Goal: Task Accomplishment & Management: Complete application form

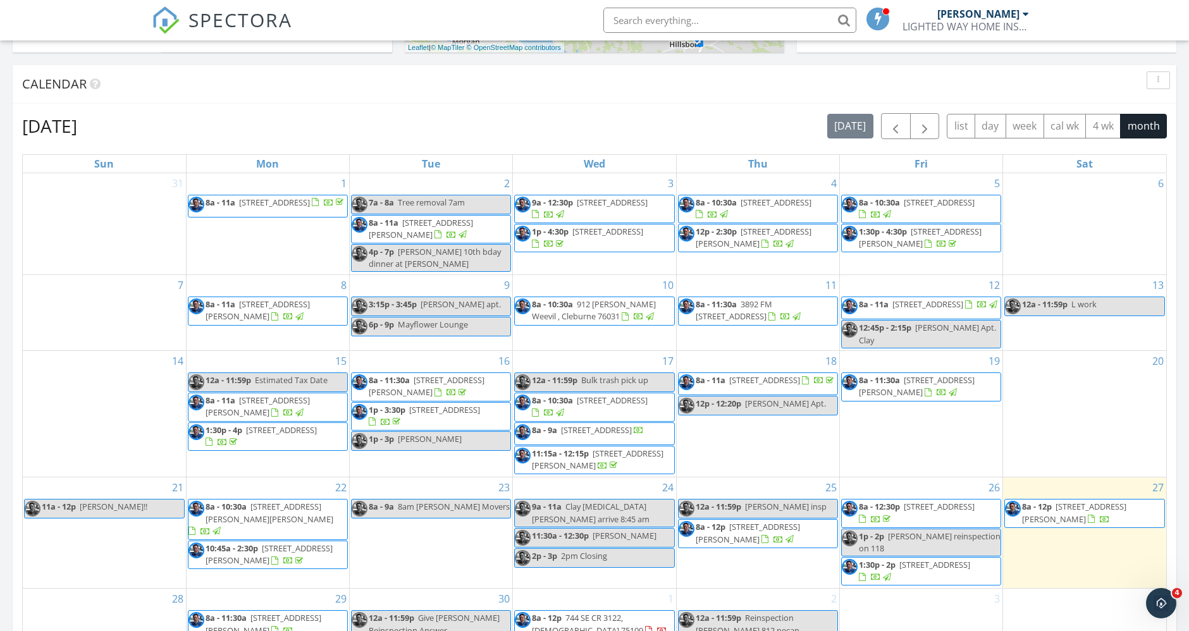
scroll to position [843, 0]
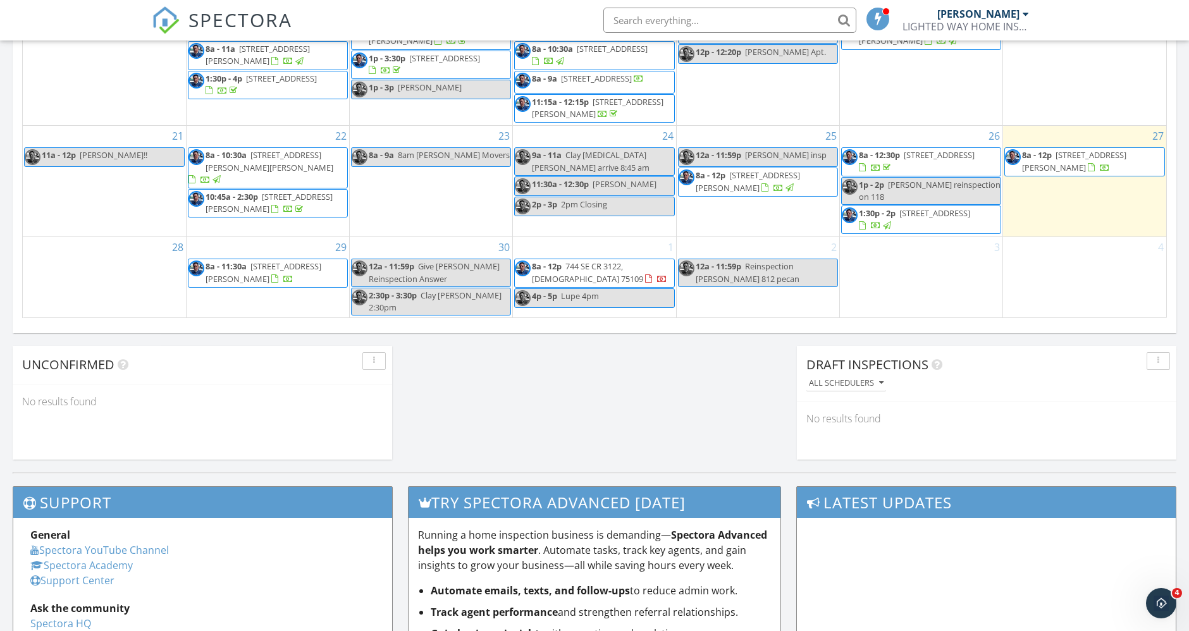
click at [1129, 172] on span "8a - 12p 12501 Hopke Ct , Fort Worth 76126" at bounding box center [1084, 161] width 159 height 25
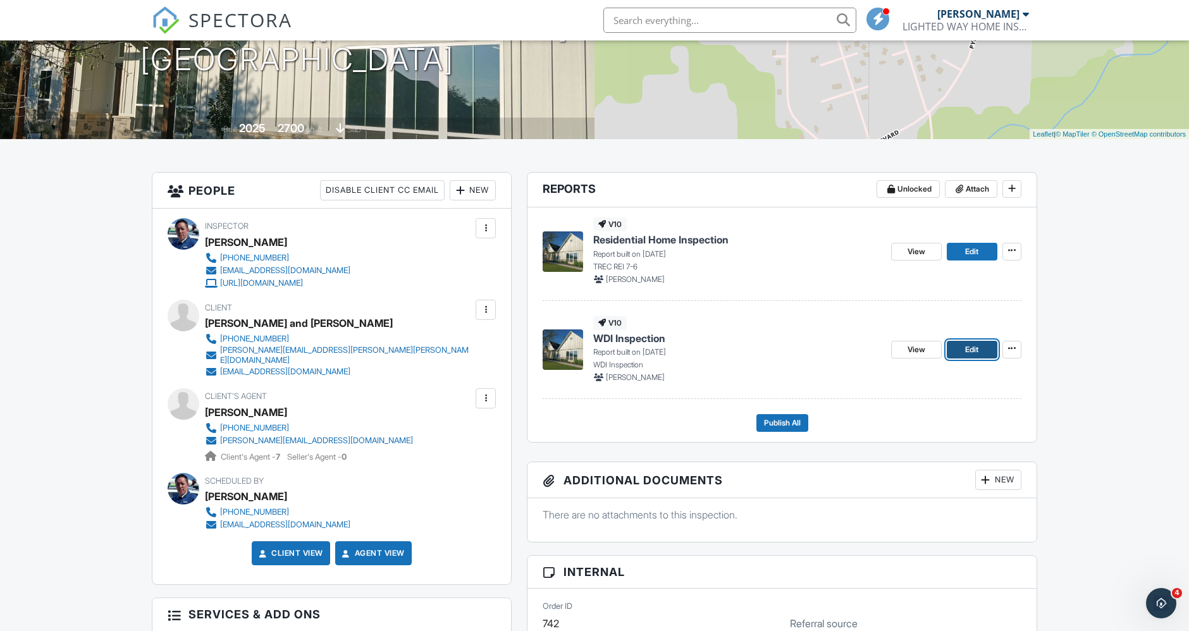
click at [978, 349] on span "Edit" at bounding box center [972, 350] width 13 height 13
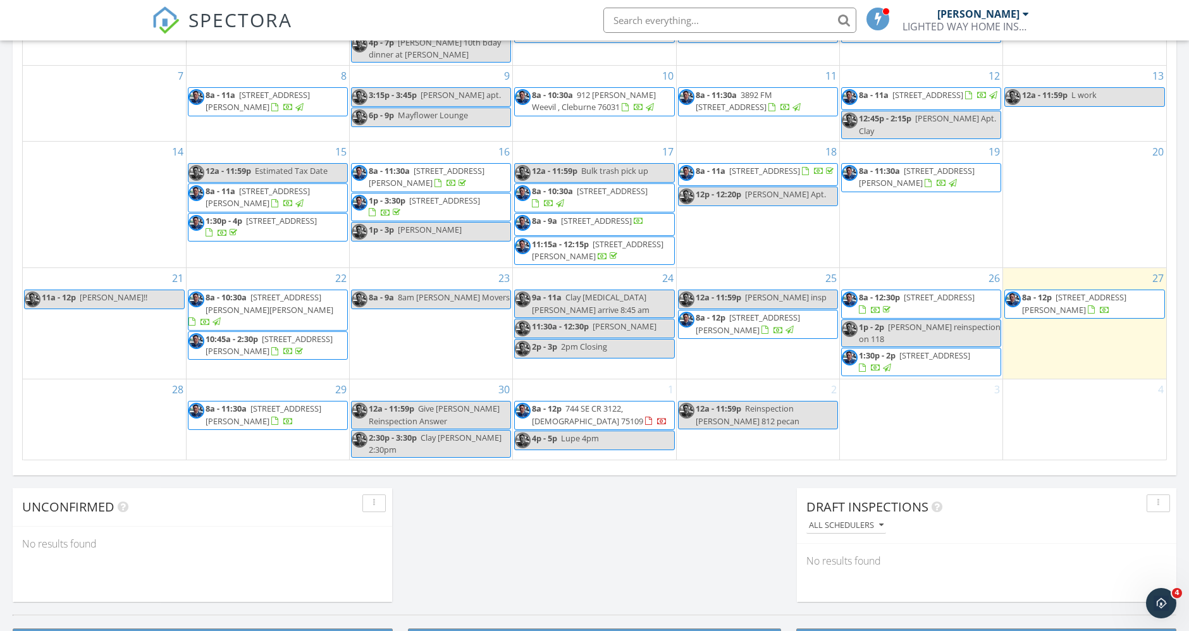
scroll to position [703, 0]
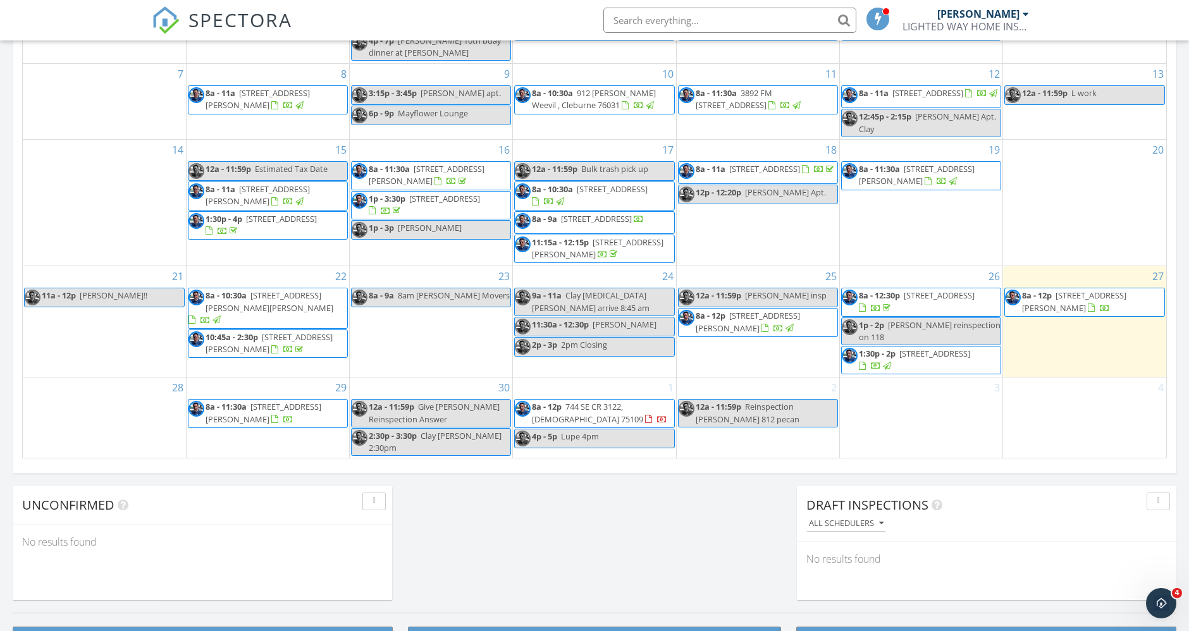
click at [1101, 302] on span "12501 Hopke Ct , Fort Worth 76126" at bounding box center [1074, 301] width 104 height 23
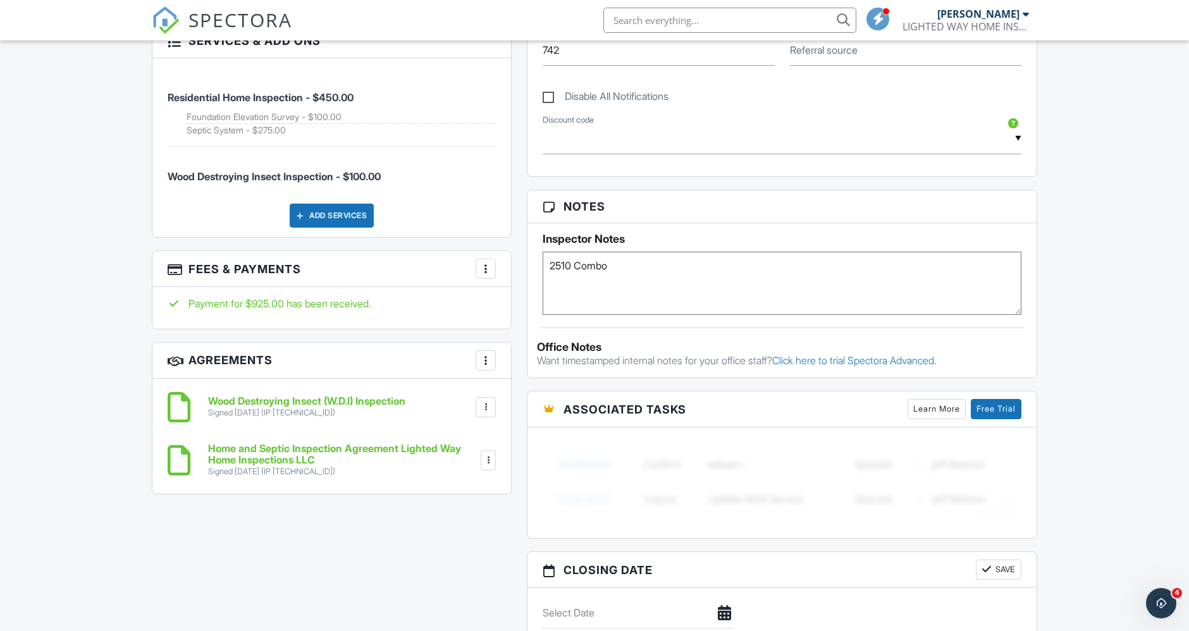
scroll to position [773, 0]
click at [483, 401] on div at bounding box center [486, 407] width 13 height 13
click at [468, 495] on li "Download" at bounding box center [452, 505] width 72 height 32
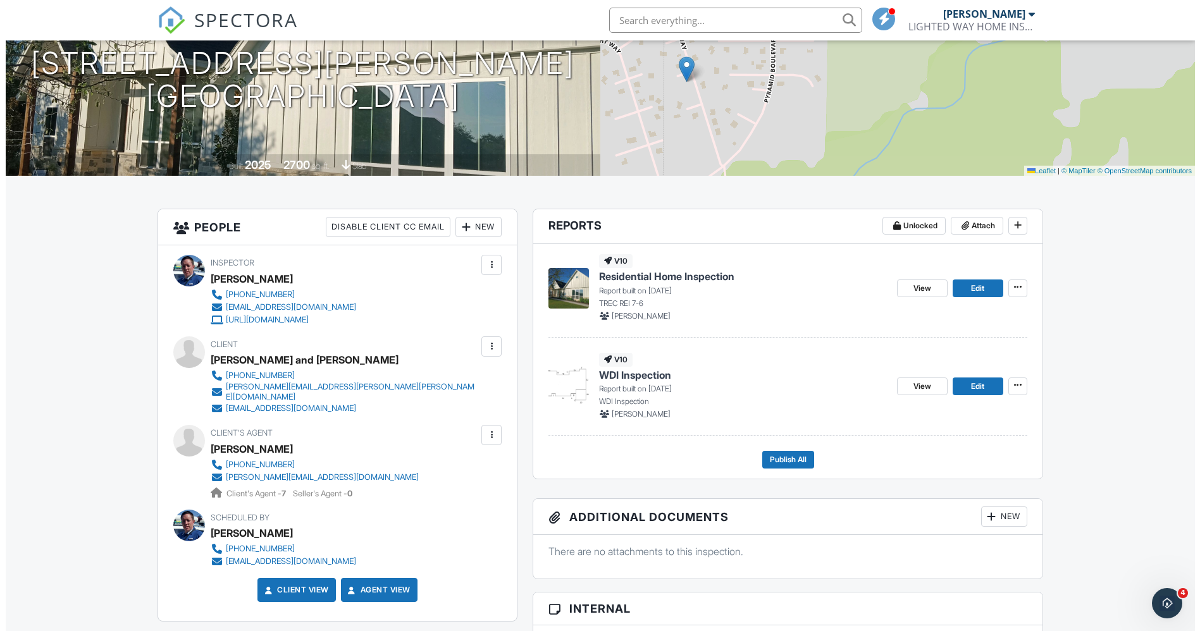
scroll to position [70, 0]
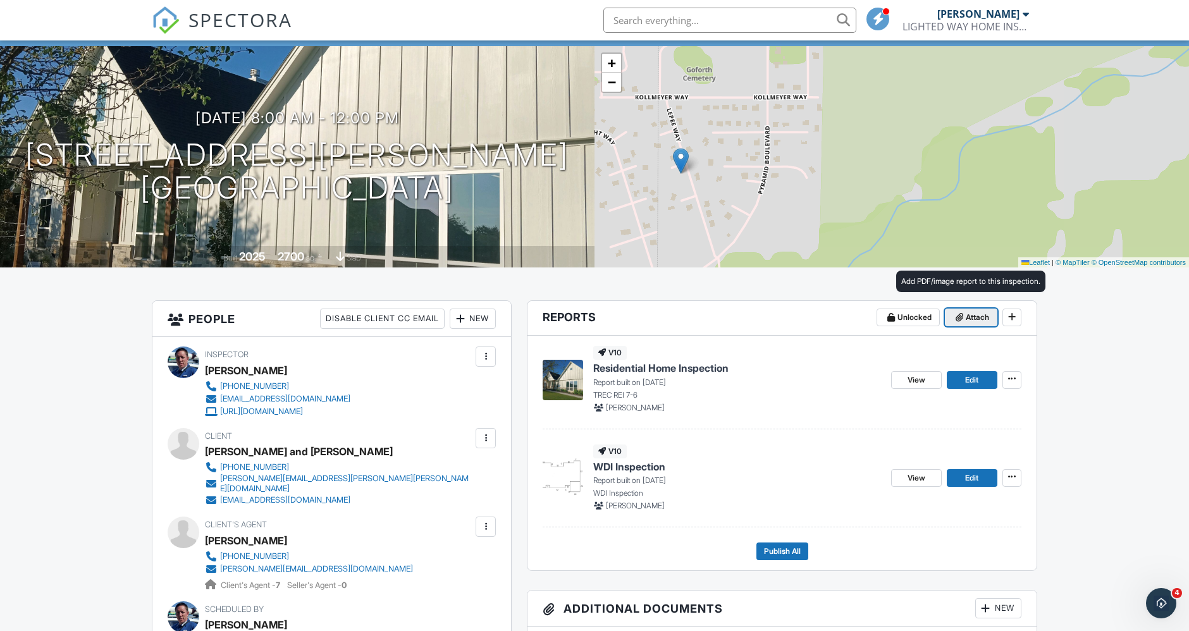
click at [984, 318] on span "Attach" at bounding box center [977, 317] width 23 height 13
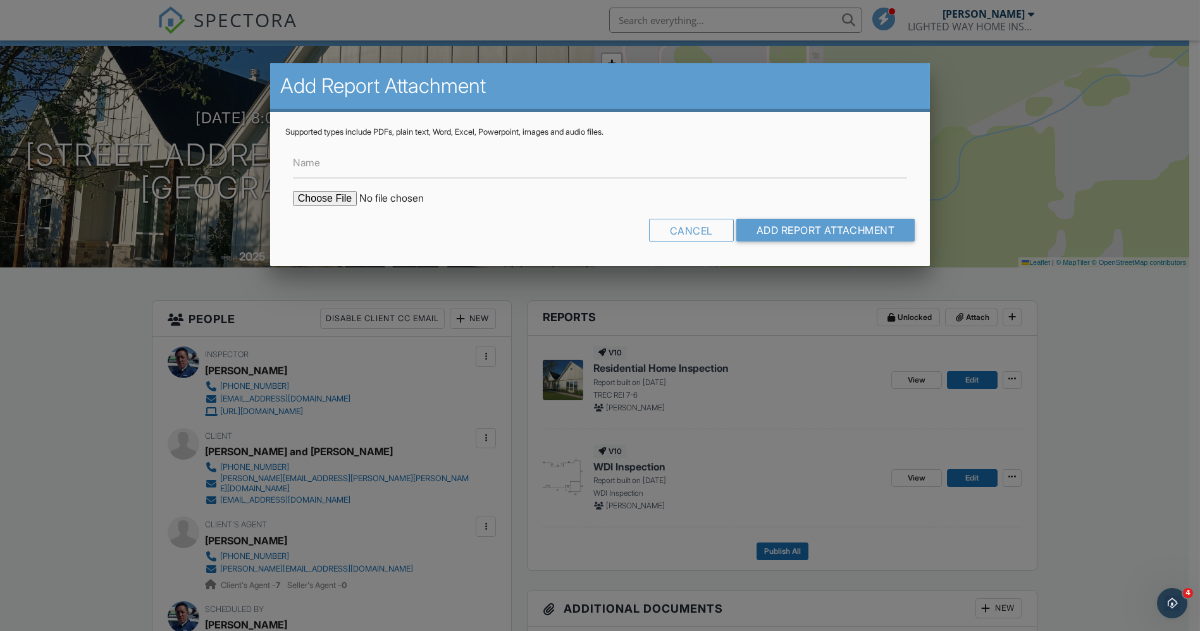
click at [298, 192] on input "file" at bounding box center [400, 198] width 215 height 15
type input "C:\fakepath\12501_Hopke_Ct____WDI_Inspection.pdf"
click at [490, 172] on input "Name" at bounding box center [600, 162] width 614 height 31
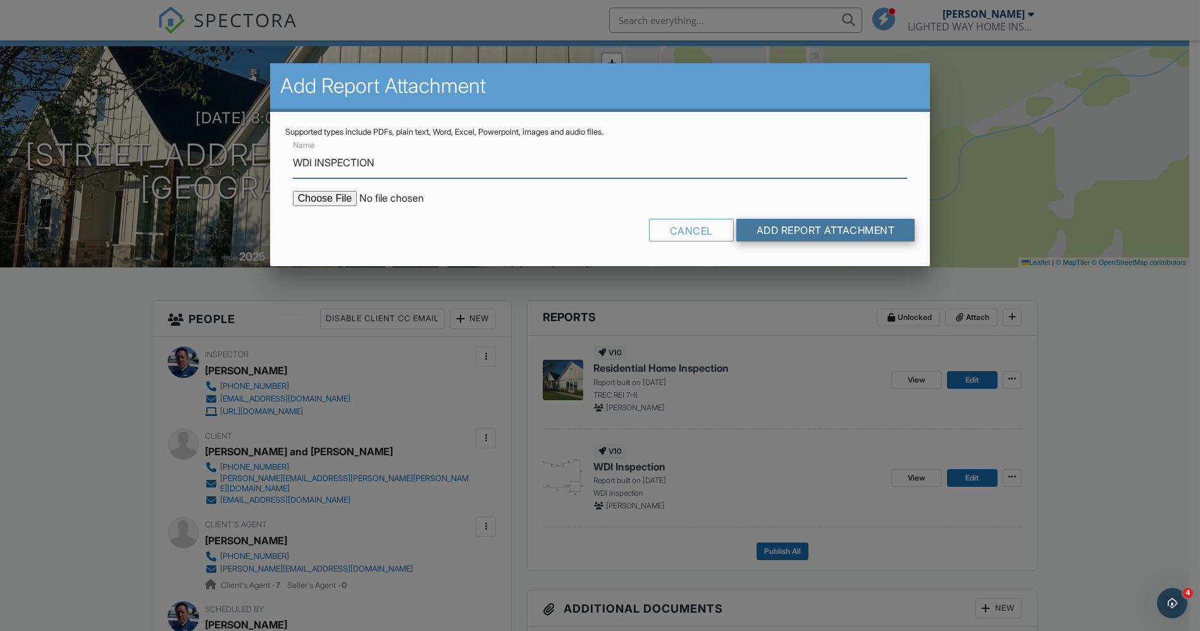
type input "WDI INSPECTION"
click at [794, 234] on input "Add Report Attachment" at bounding box center [825, 230] width 179 height 23
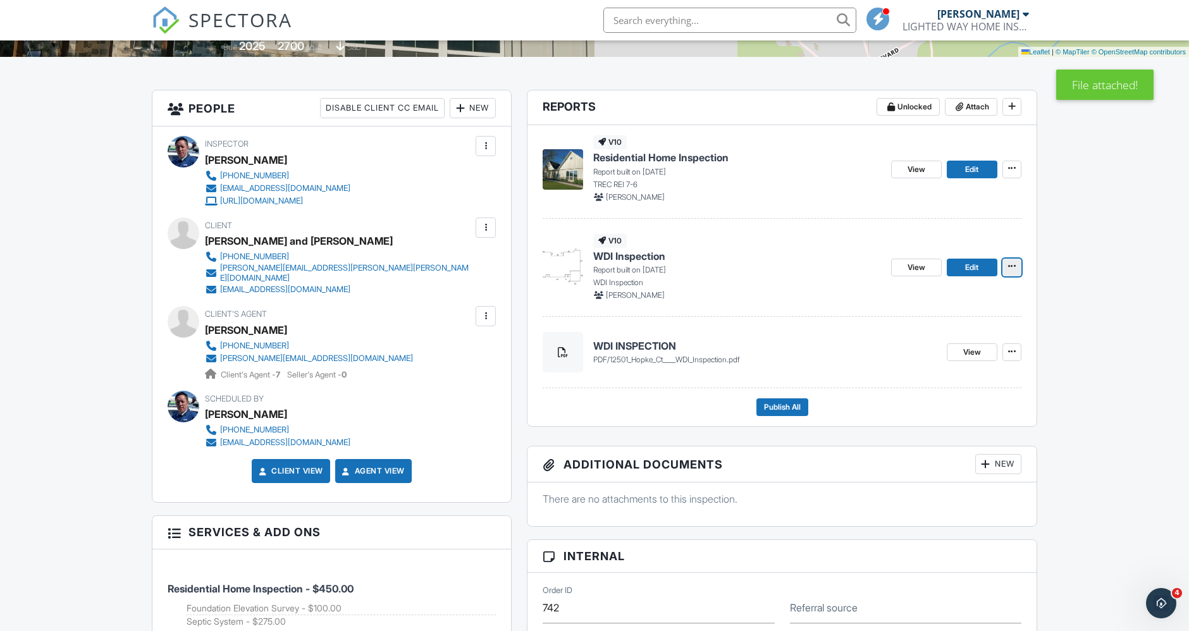
click at [1021, 261] on button at bounding box center [1012, 268] width 19 height 18
click at [979, 355] on input "Delete Report" at bounding box center [949, 359] width 129 height 28
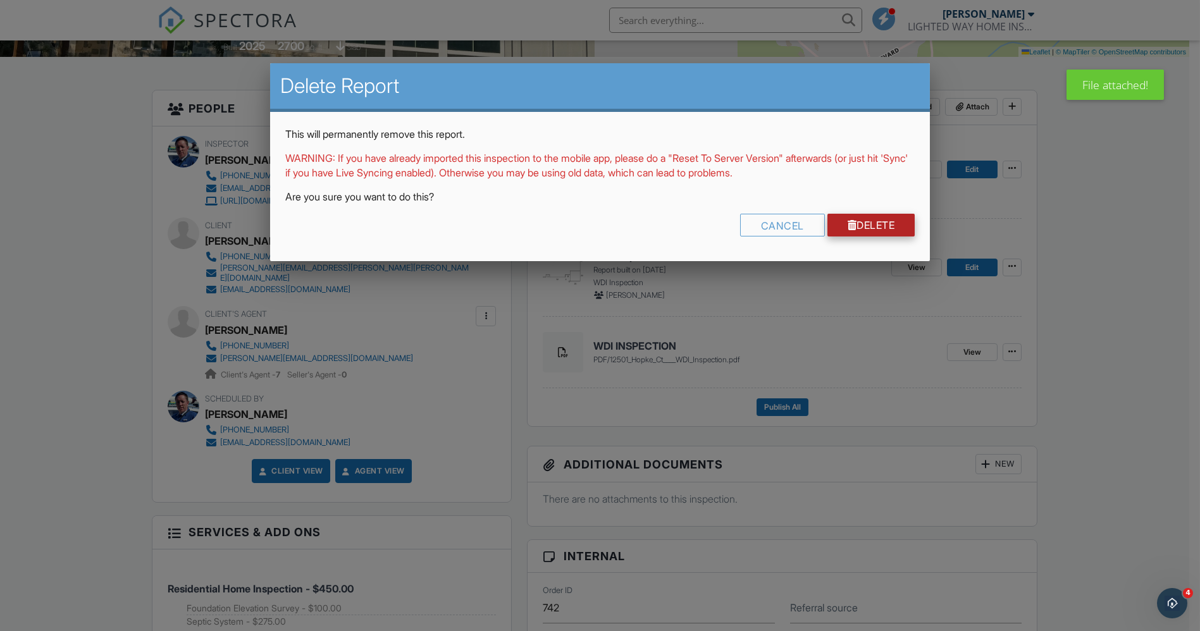
click at [875, 228] on link "Delete" at bounding box center [872, 225] width 88 height 23
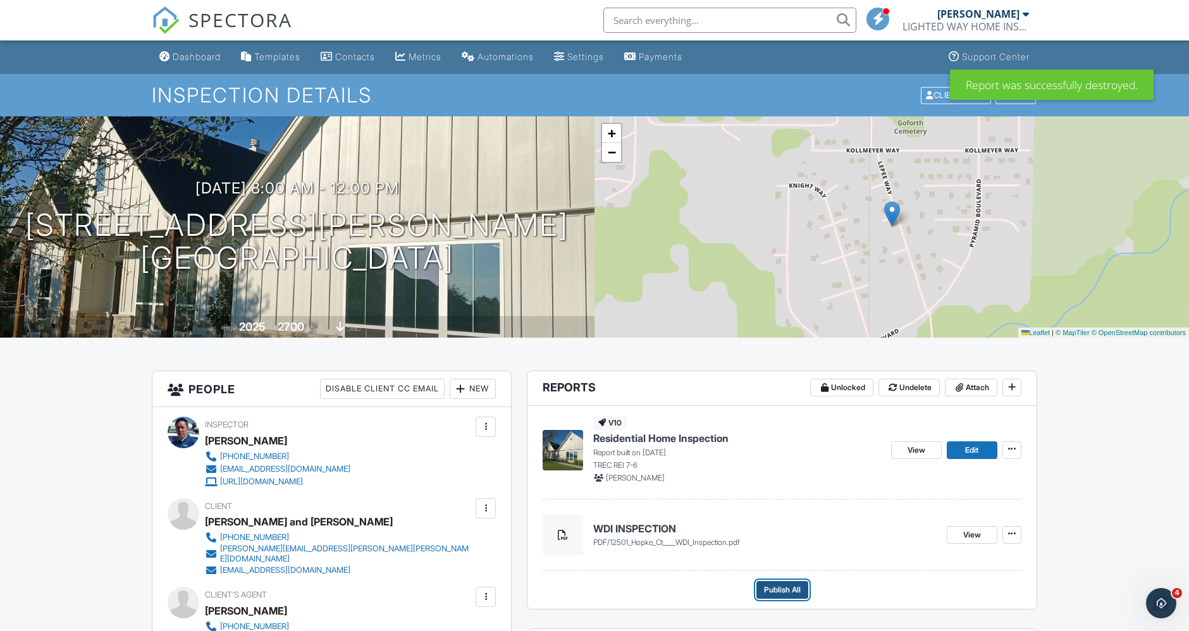
click at [779, 587] on span "Publish All" at bounding box center [782, 590] width 37 height 13
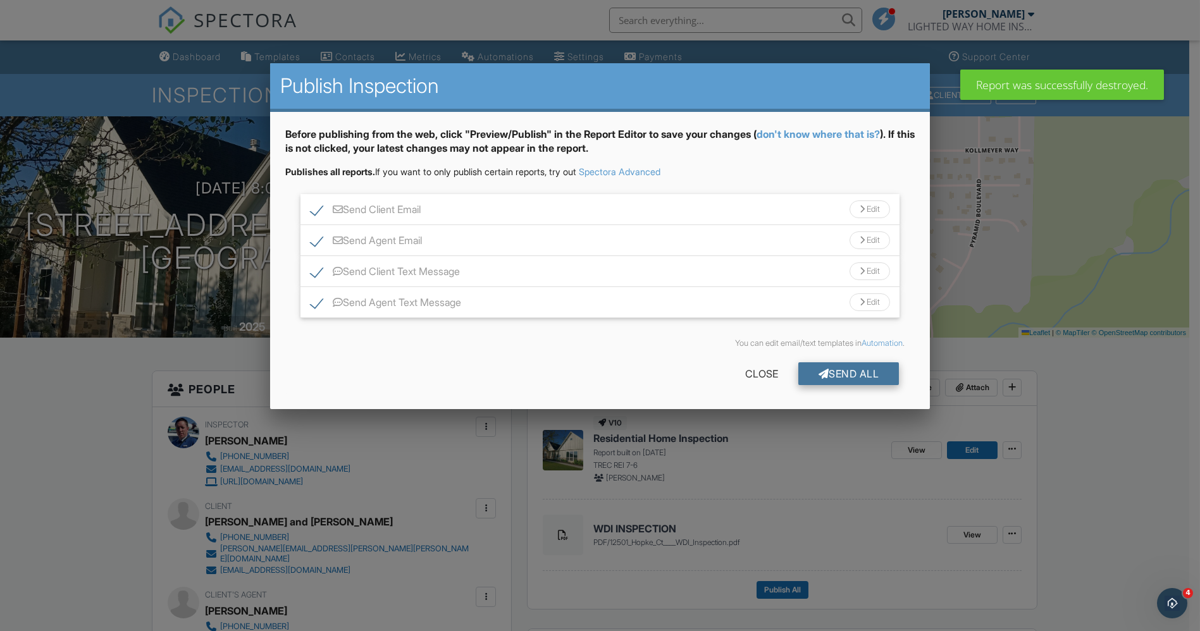
click at [849, 375] on div "Send All" at bounding box center [848, 374] width 101 height 23
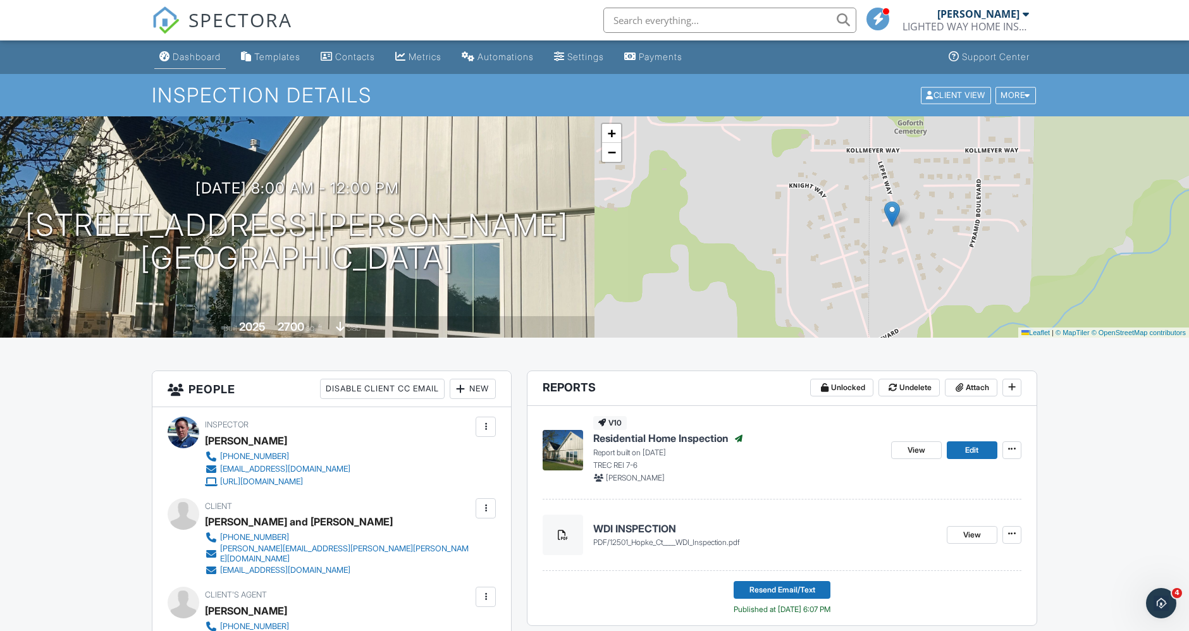
click at [213, 68] on link "Dashboard" at bounding box center [189, 57] width 71 height 23
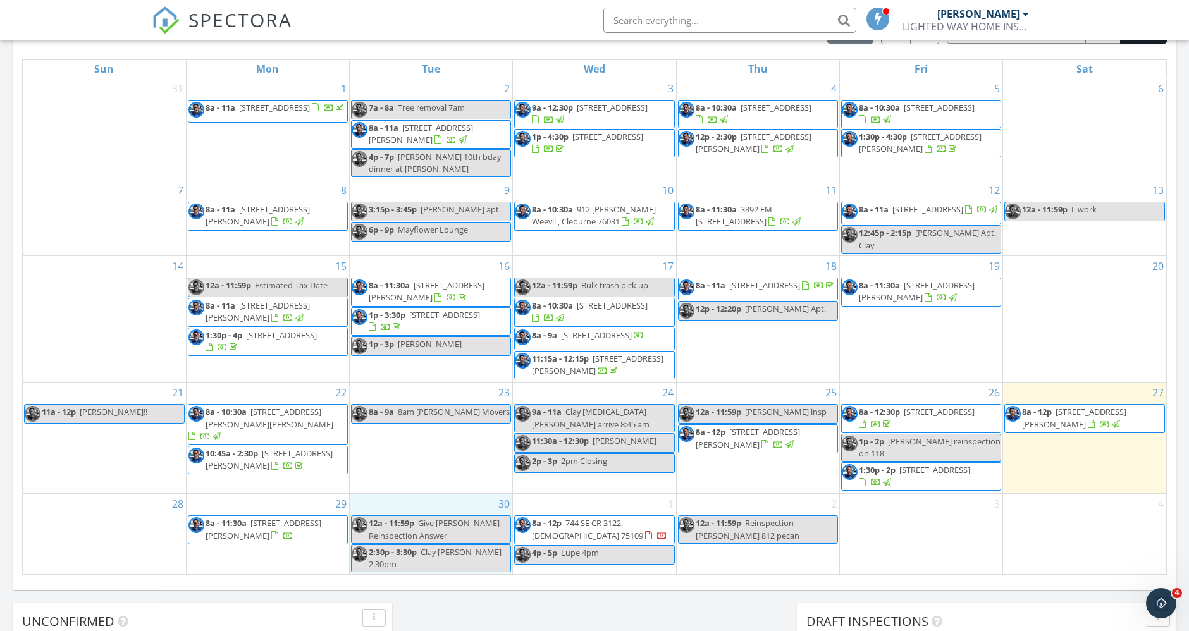
click at [419, 499] on div "30 12a - 11:59p Give [PERSON_NAME] Reinspection Answer 2:30p - 3:30p Clay [PERS…" at bounding box center [431, 534] width 163 height 80
click at [437, 457] on link "Inspection" at bounding box center [430, 456] width 65 height 20
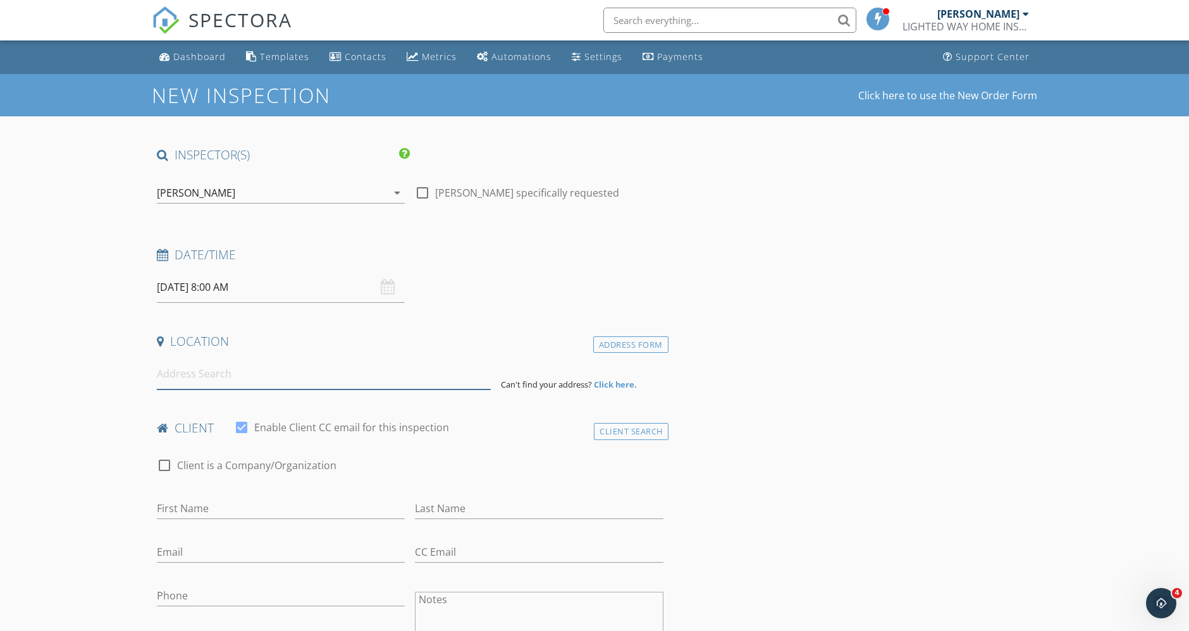
click at [345, 381] on input at bounding box center [324, 374] width 334 height 31
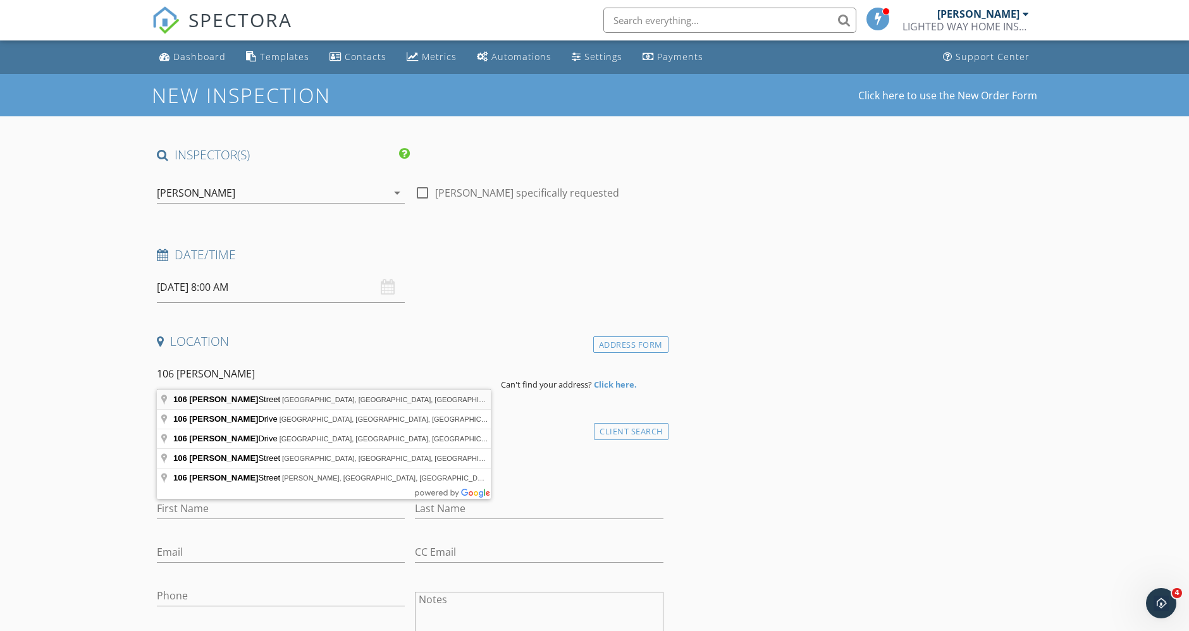
type input "106 Craig Street, Hillsboro, TX, USA"
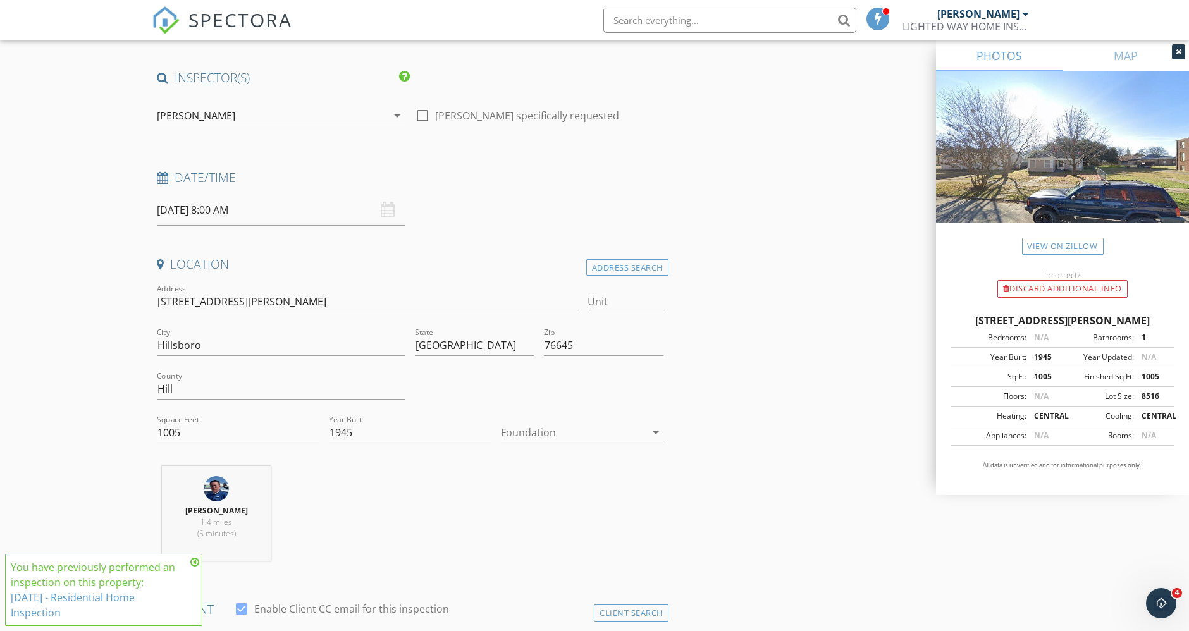
scroll to position [140, 0]
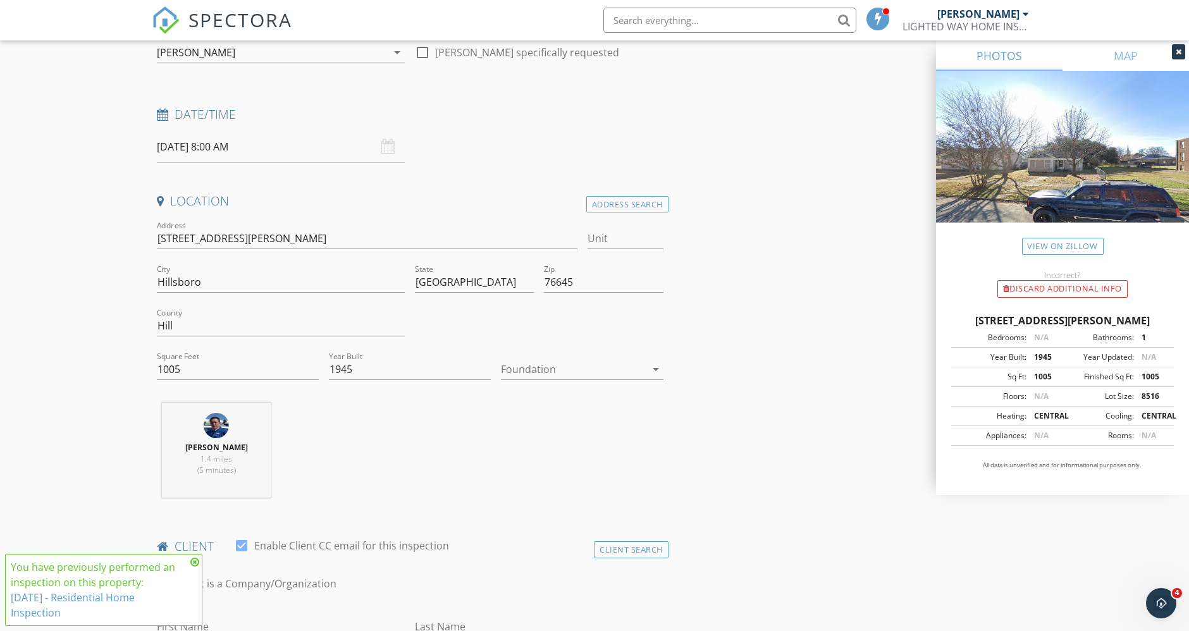
click at [532, 370] on div at bounding box center [573, 369] width 144 height 20
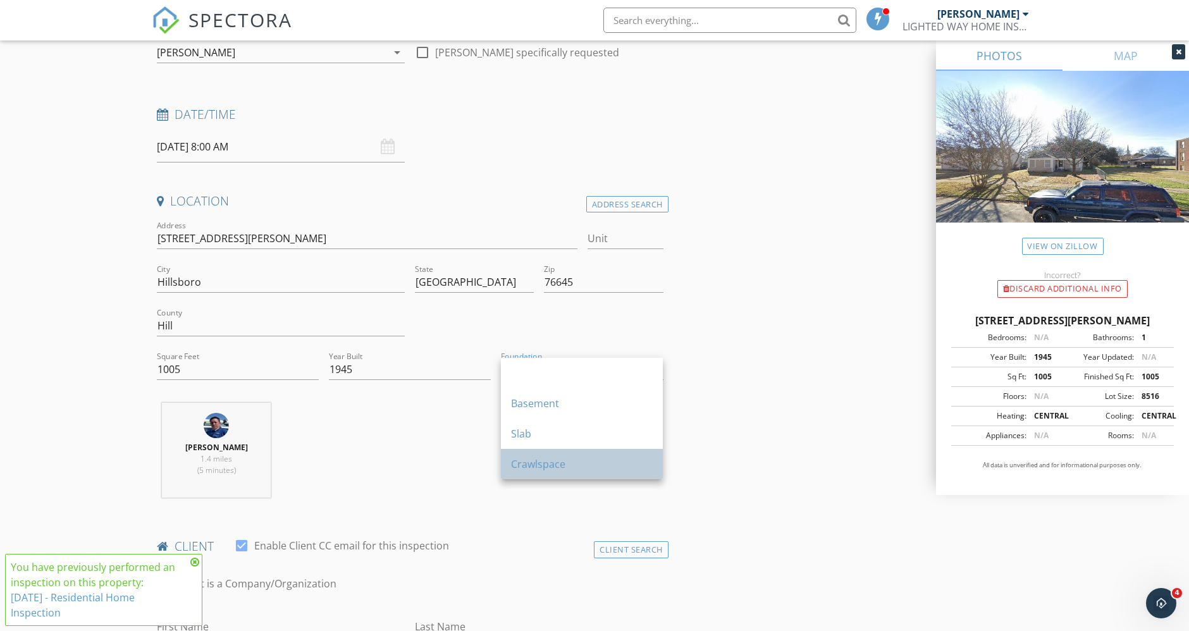
click at [531, 462] on div "Crawlspace" at bounding box center [582, 464] width 142 height 15
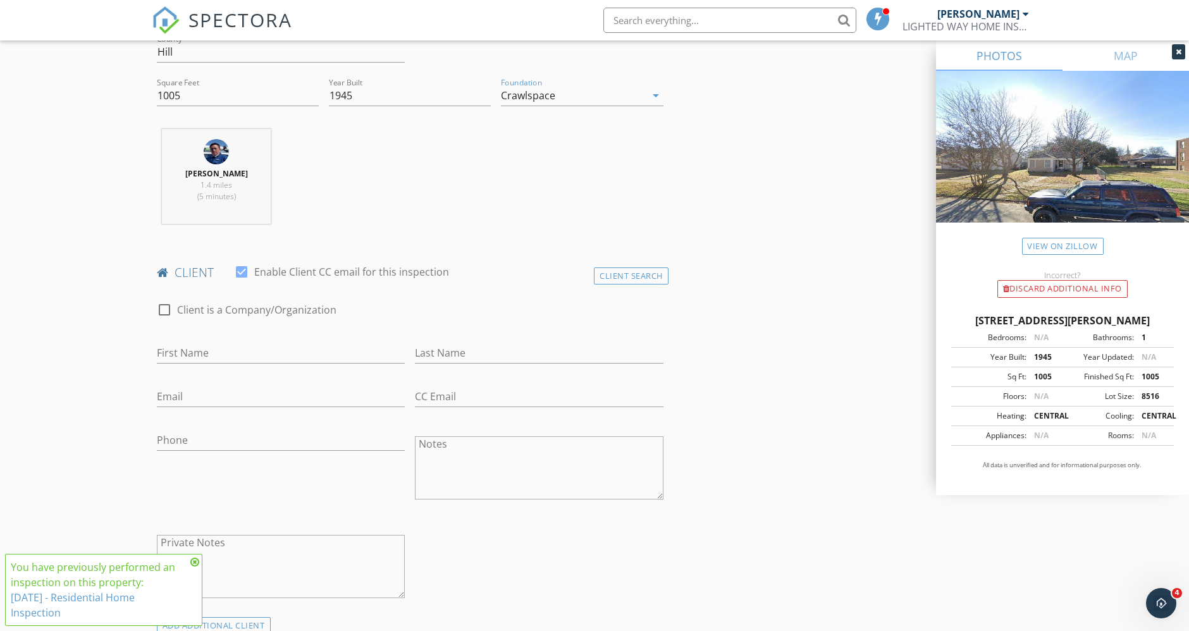
scroll to position [421, 0]
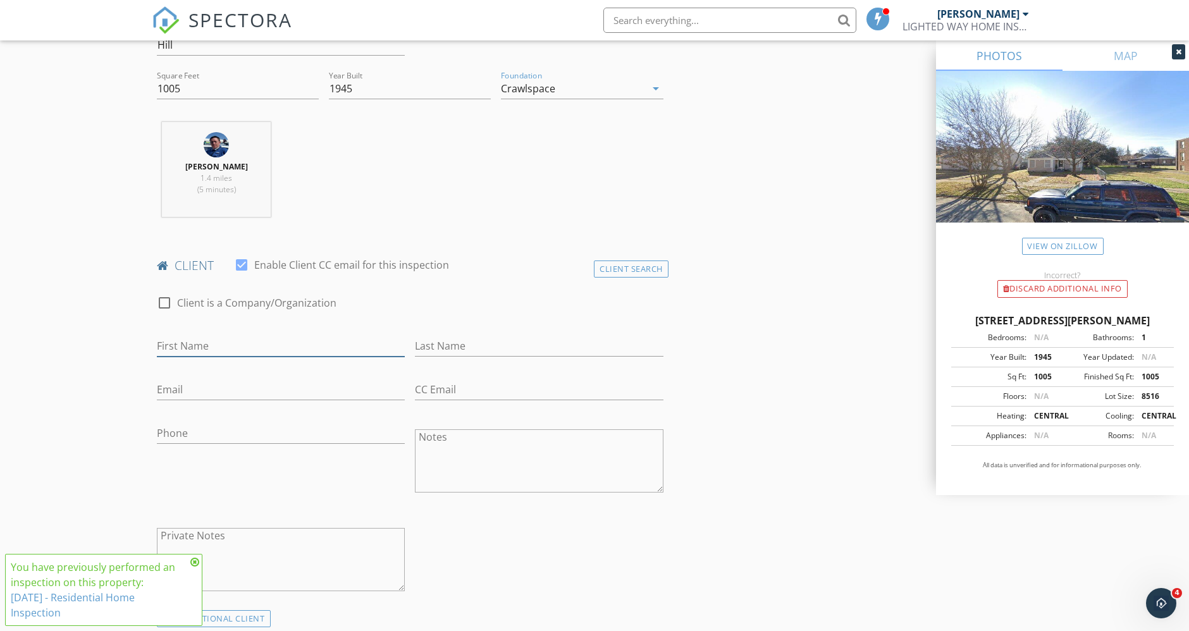
click at [304, 349] on input "First Name" at bounding box center [281, 346] width 248 height 21
type input "[PERSON_NAME]"
type input "Gaspa"
click at [180, 394] on input "Email" at bounding box center [281, 390] width 248 height 21
type input "[EMAIL_ADDRESS][DOMAIN_NAME]"
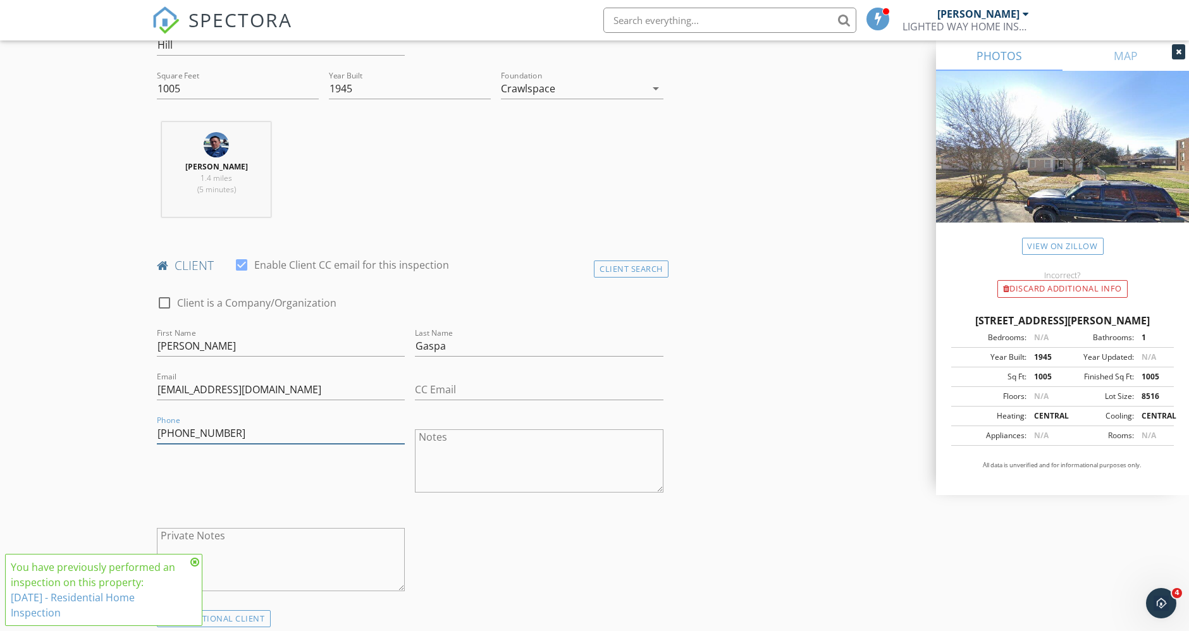
type input "[PHONE_NUMBER]"
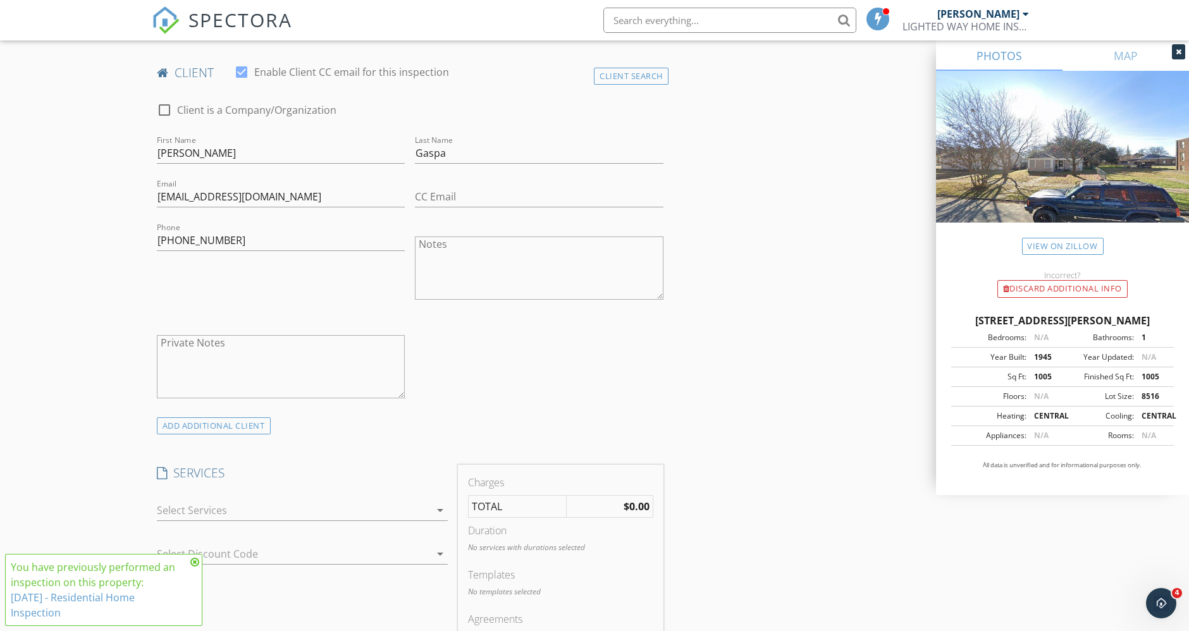
scroll to position [703, 0]
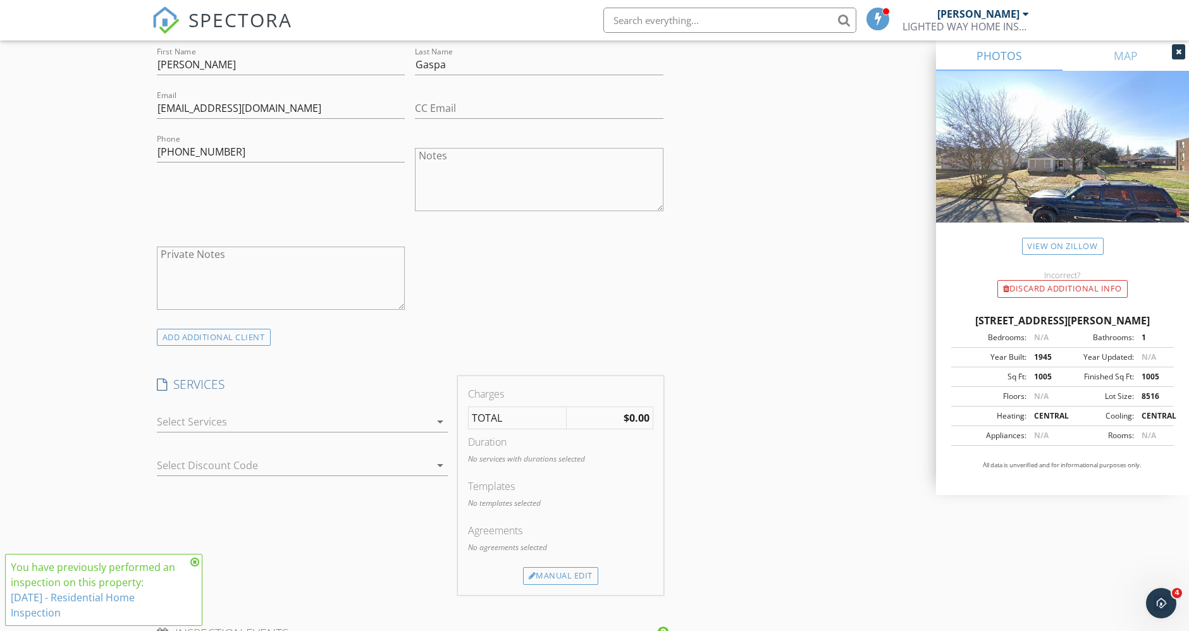
drag, startPoint x: 293, startPoint y: 440, endPoint x: 295, endPoint y: 430, distance: 9.8
click at [293, 439] on div at bounding box center [302, 442] width 291 height 8
click at [299, 423] on div at bounding box center [293, 422] width 273 height 20
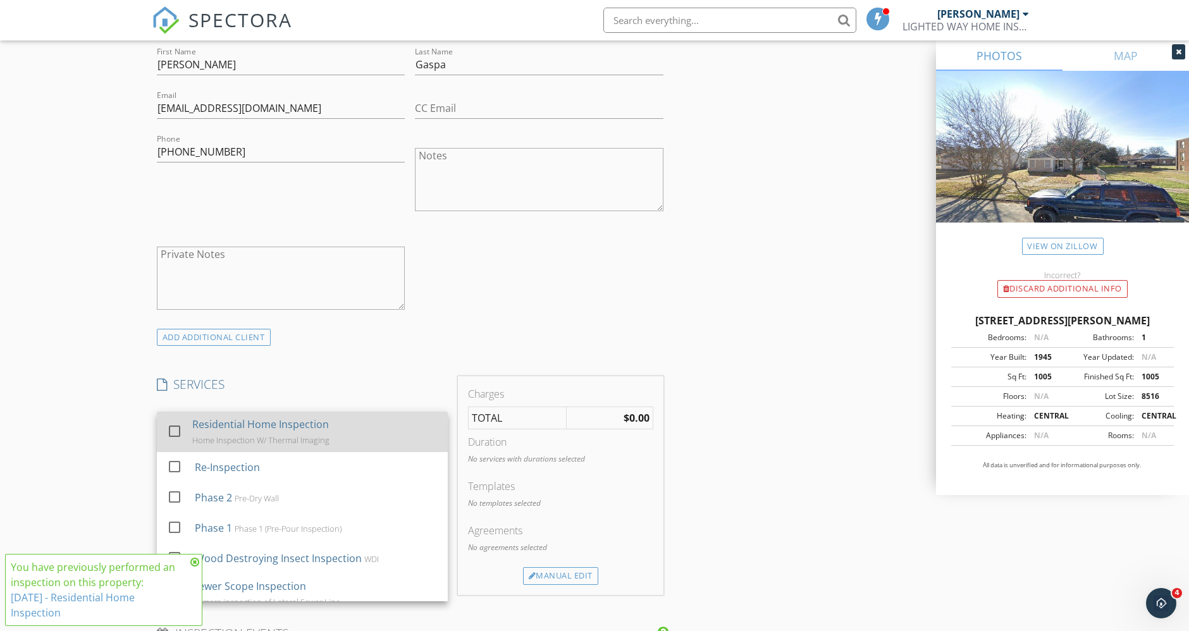
click at [296, 435] on div "Home Inspection W/ Thermal Imaging" at bounding box center [260, 440] width 137 height 10
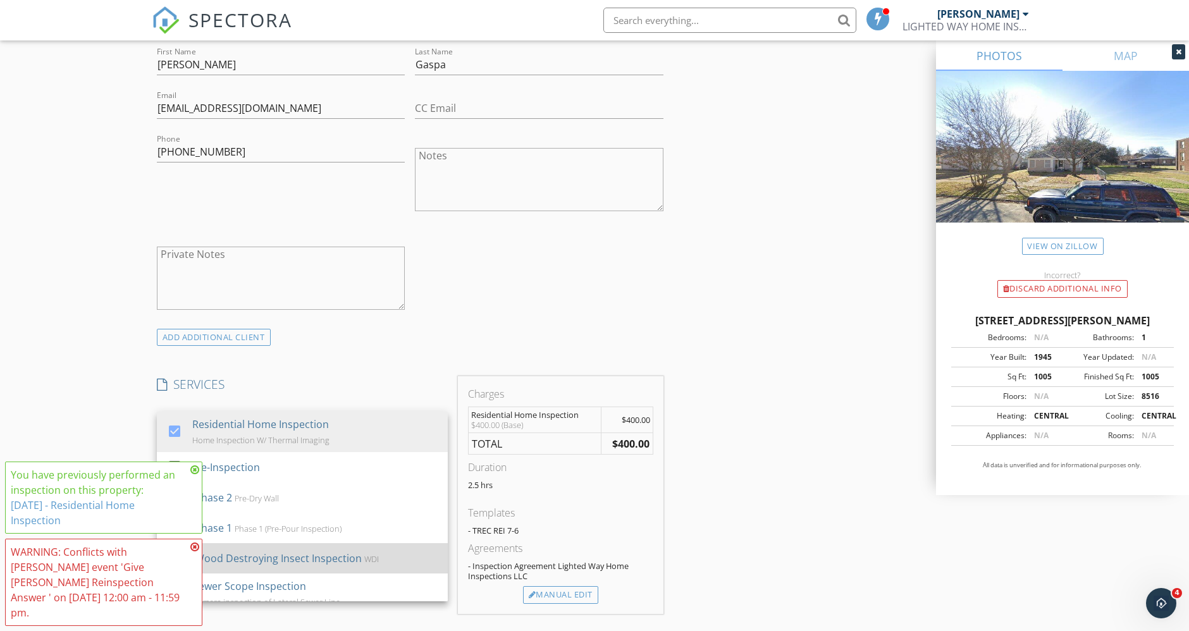
click at [290, 557] on div "Wood Destroying Insect Inspection" at bounding box center [278, 558] width 167 height 15
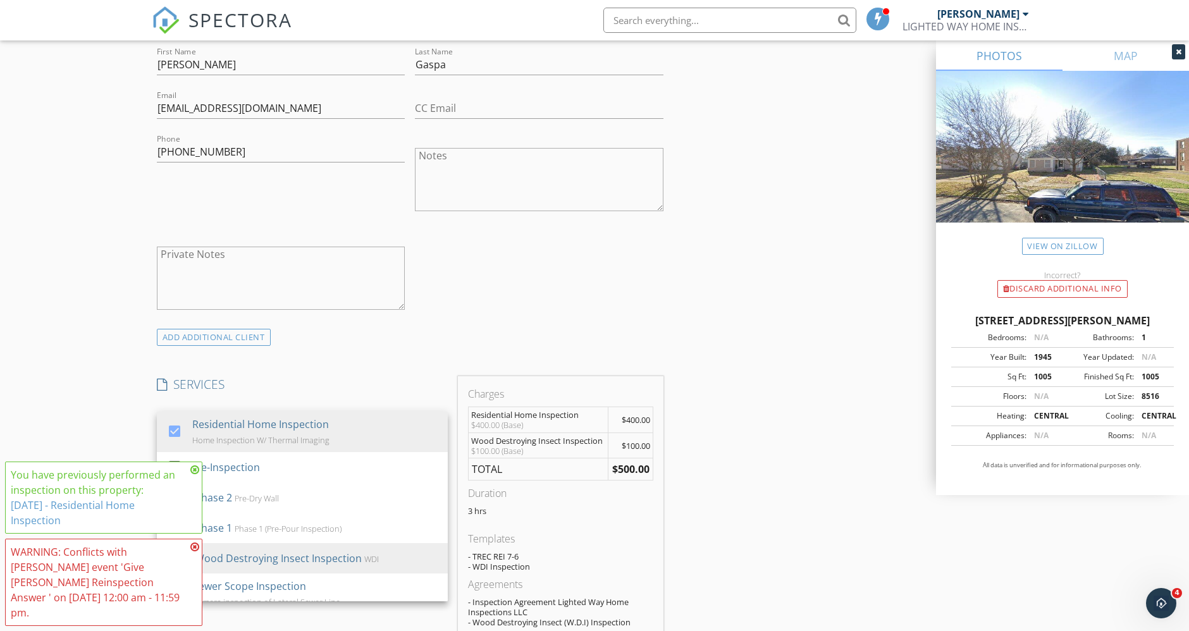
click at [112, 399] on div "New Inspection Click here to use the New Order Form INSPECTOR(S) check_box Clay…" at bounding box center [594, 492] width 1189 height 2243
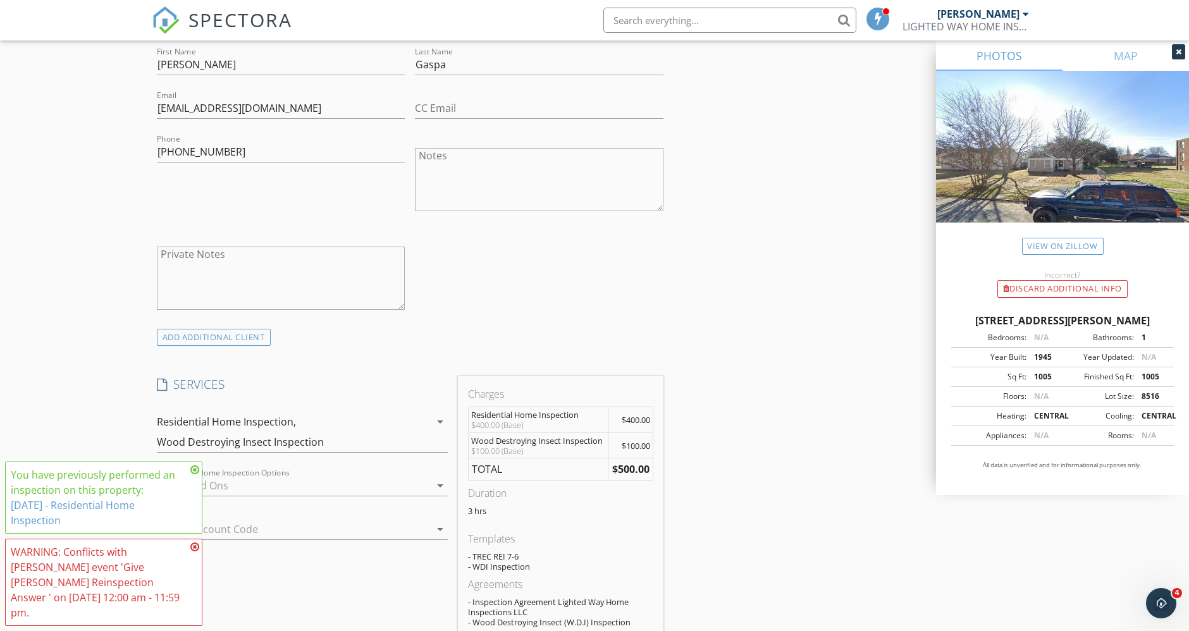
click at [266, 483] on div at bounding box center [293, 486] width 273 height 20
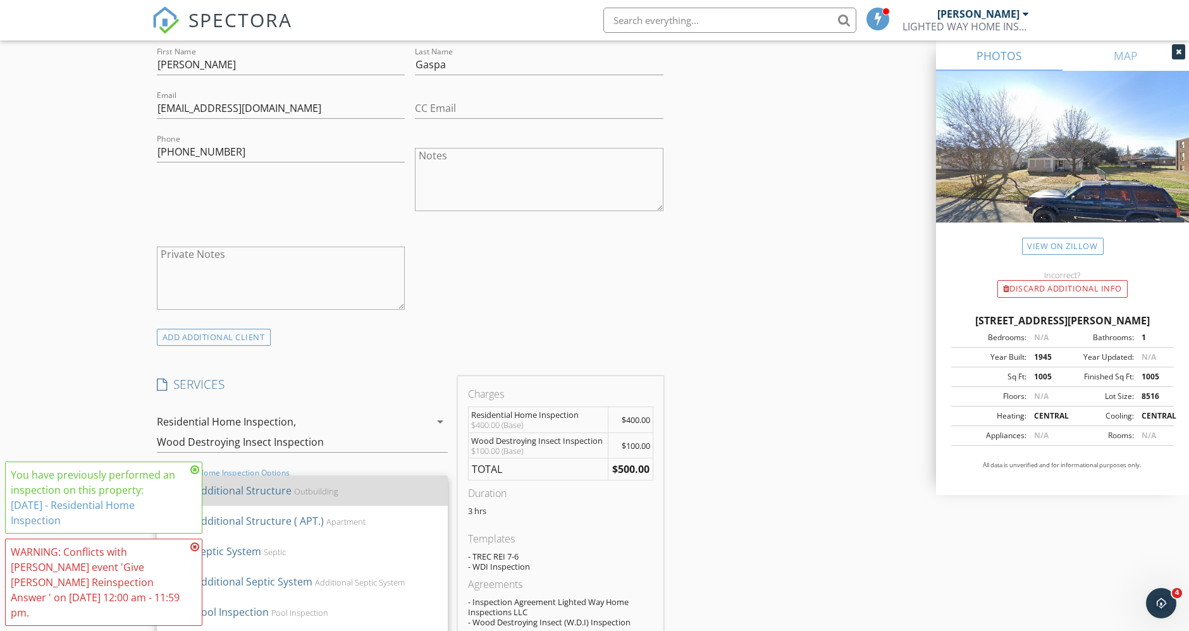
scroll to position [843, 0]
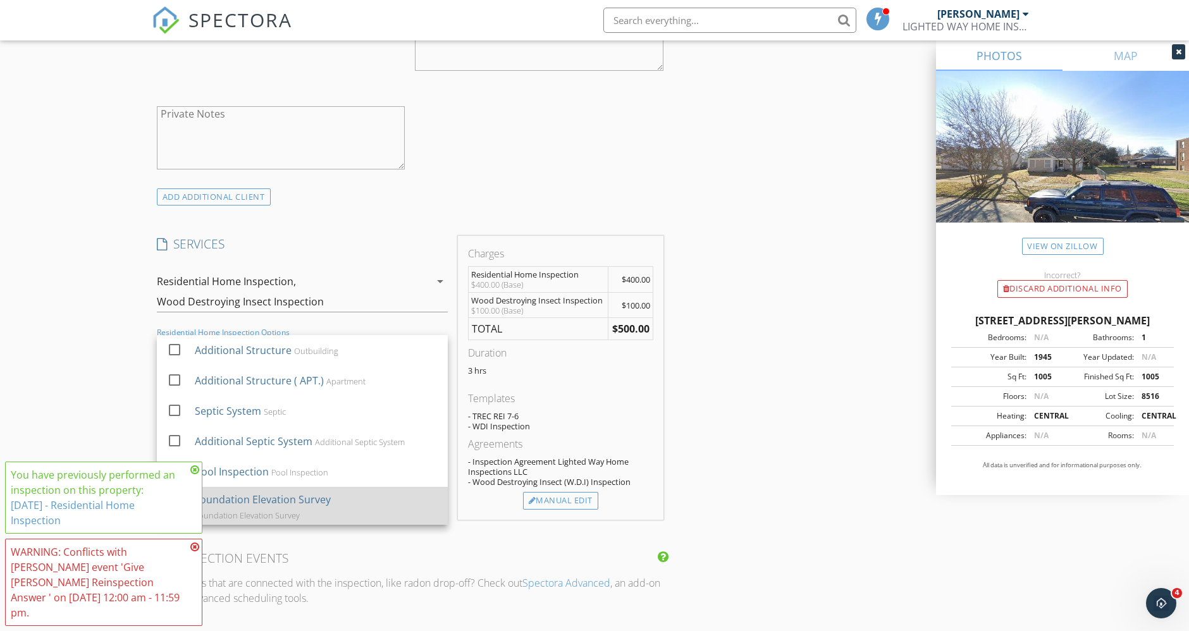
click at [275, 504] on div "Foundation Elevation Survey" at bounding box center [263, 499] width 136 height 15
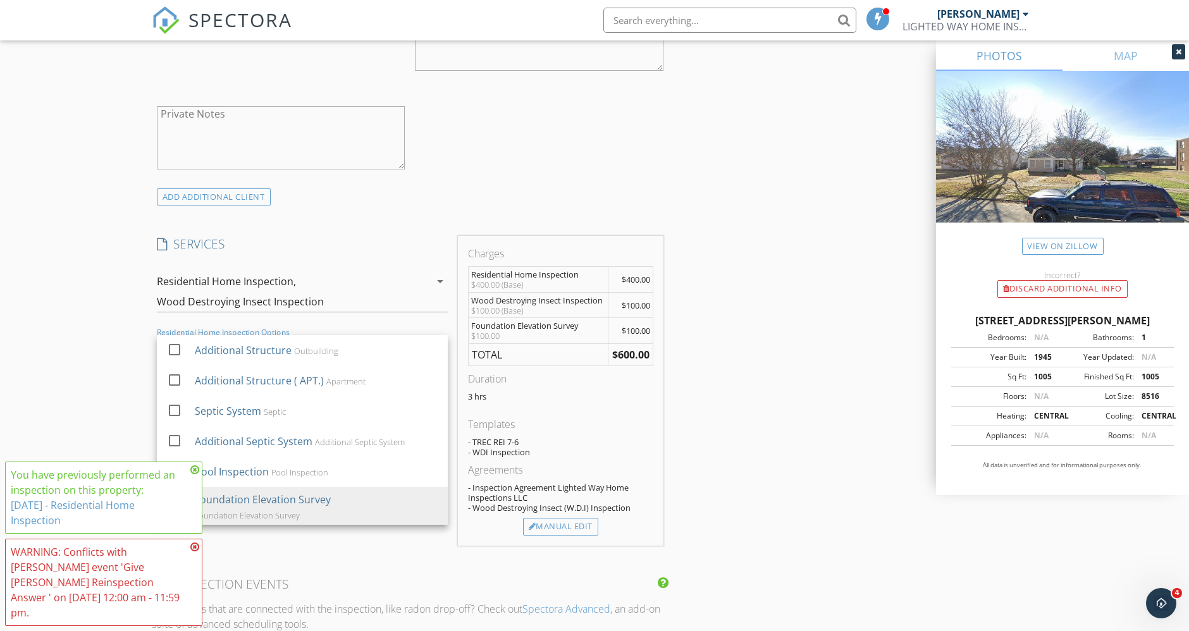
click at [102, 393] on div "New Inspection Click here to use the New Order Form INSPECTOR(S) check_box Clay…" at bounding box center [594, 365] width 1189 height 2269
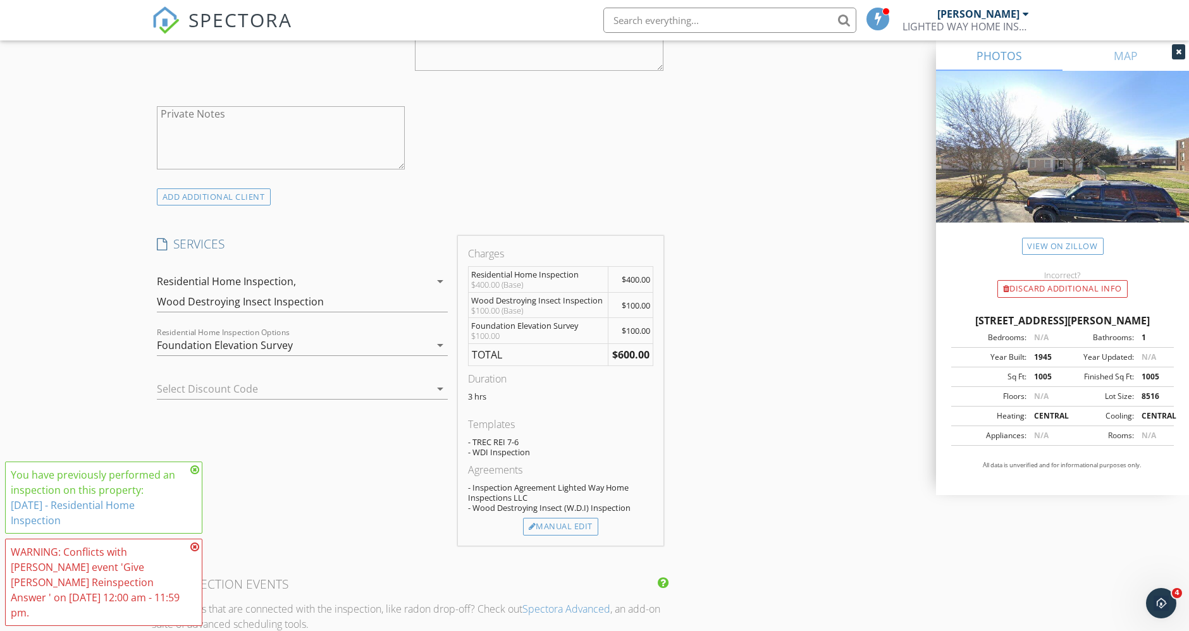
click at [262, 290] on div "Residential Home Inspection, Wood Destroying Insect Inspection" at bounding box center [293, 291] width 273 height 40
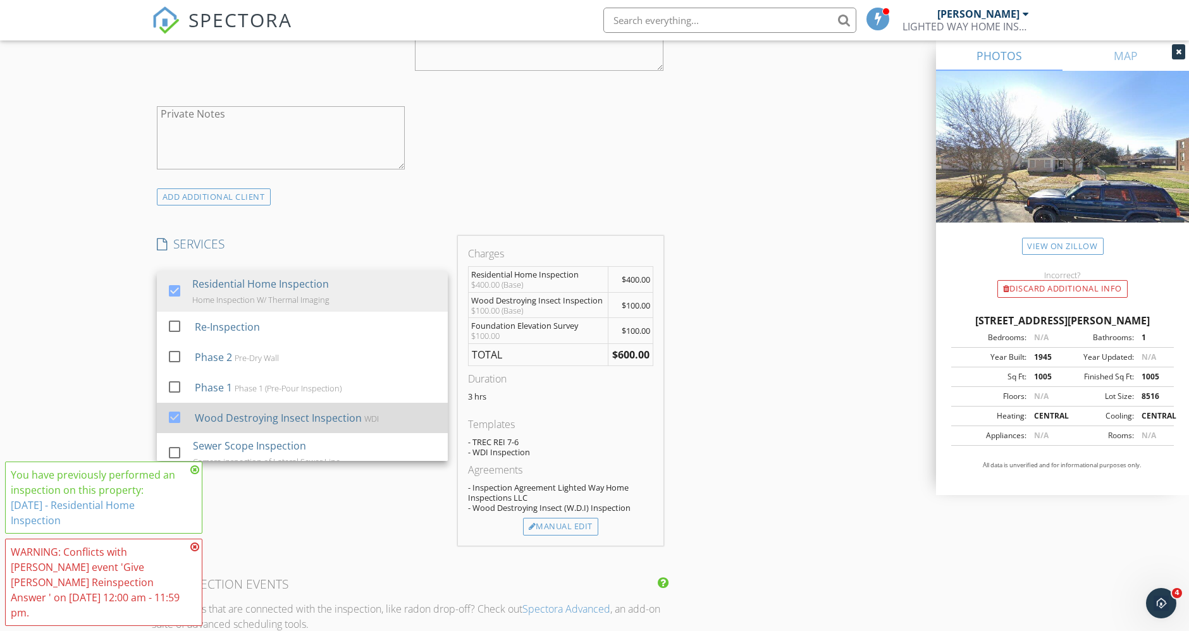
scroll to position [43, 0]
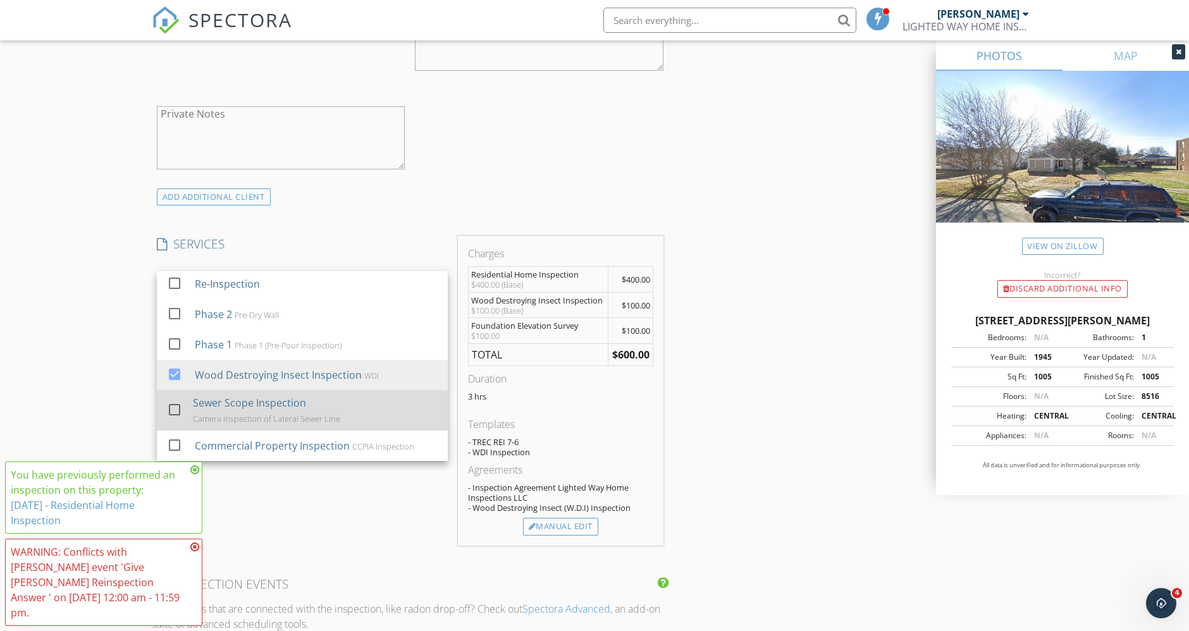
click at [252, 403] on div "Sewer Scope Inspection" at bounding box center [249, 402] width 113 height 15
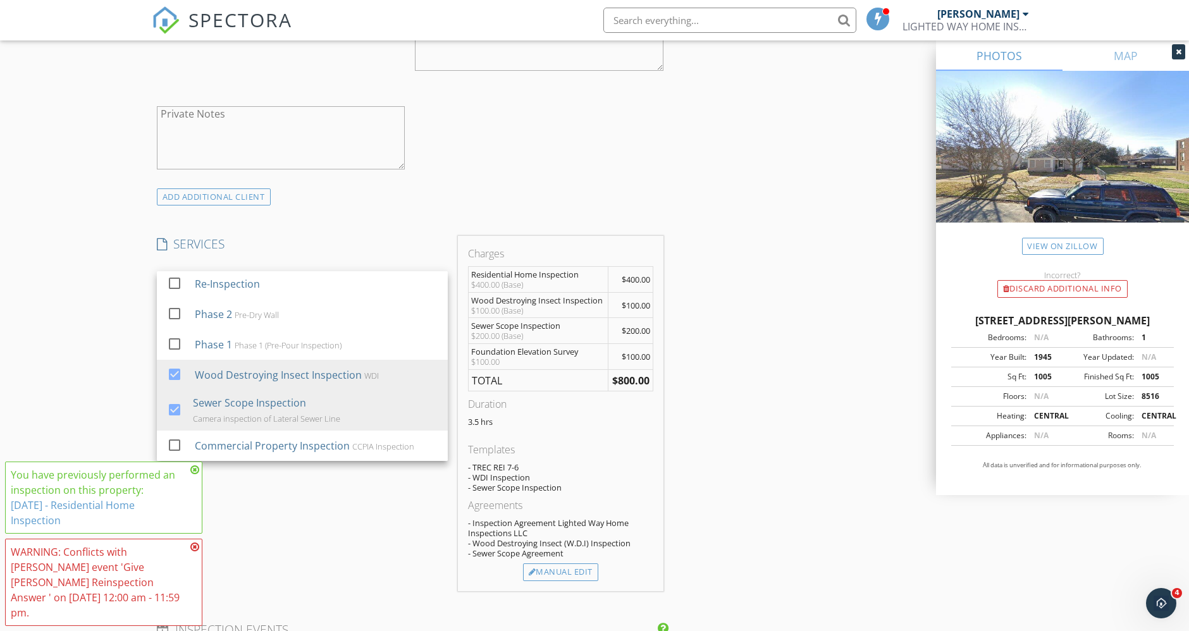
click at [809, 253] on div "INSPECTOR(S) check_box Clay Hughes PRIMARY Clay Hughes arrow_drop_down check_bo…" at bounding box center [595, 408] width 886 height 2211
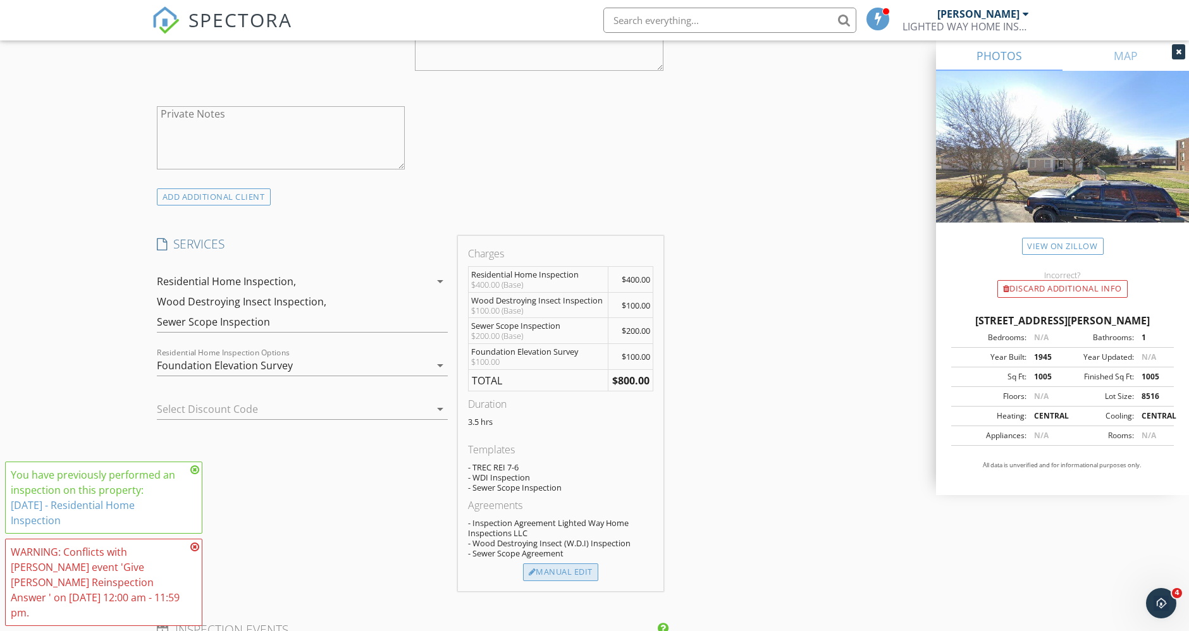
click at [561, 570] on div "Manual Edit" at bounding box center [560, 573] width 75 height 18
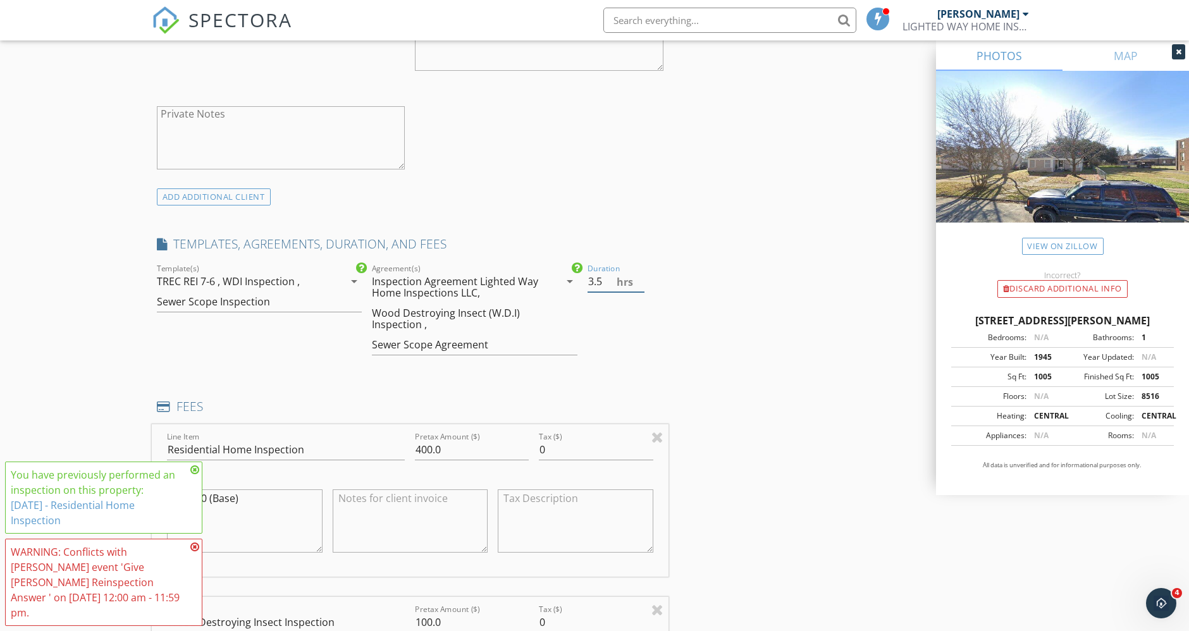
drag, startPoint x: 604, startPoint y: 277, endPoint x: 509, endPoint y: 260, distance: 95.8
click at [509, 261] on div "check_box TREC REI 7-6 check_box_outline_blank CCPIA Commercial Template check_…" at bounding box center [410, 314] width 517 height 107
type input "3"
type input "2.5"
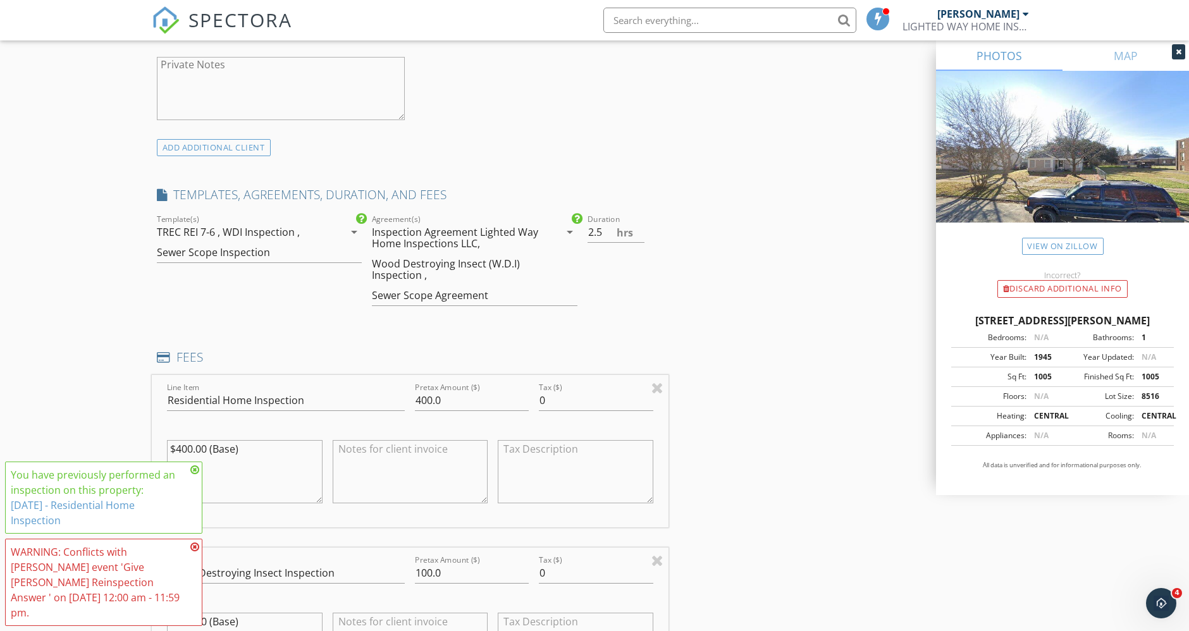
scroll to position [914, 0]
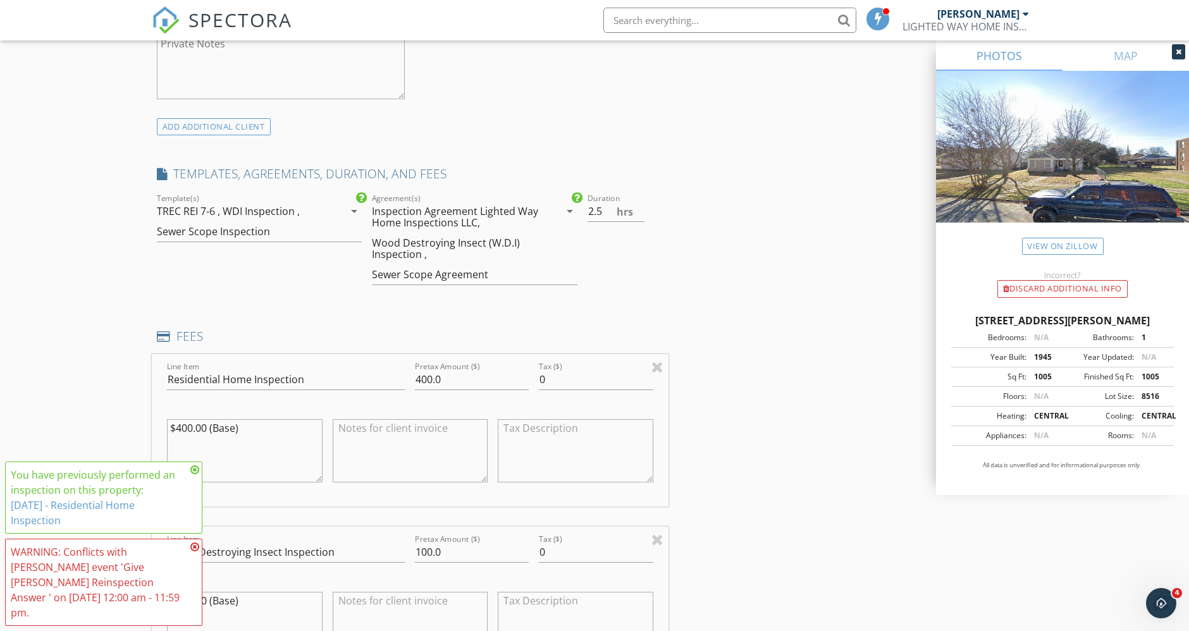
click at [569, 210] on icon "arrow_drop_down" at bounding box center [569, 211] width 15 height 15
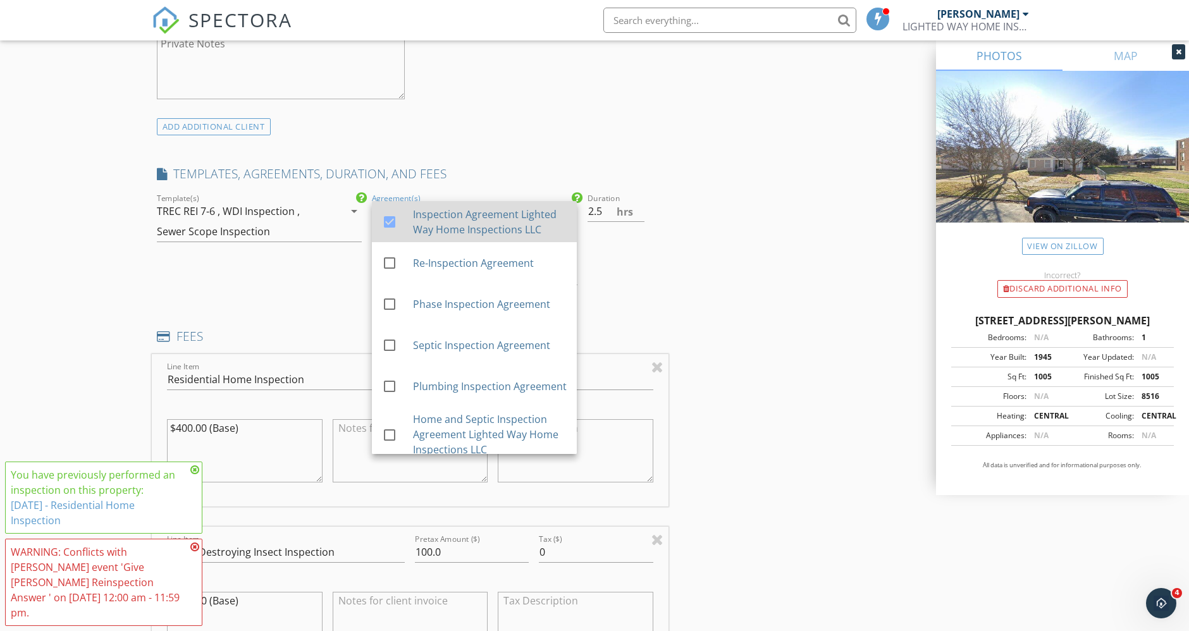
click at [388, 227] on div at bounding box center [390, 222] width 22 height 22
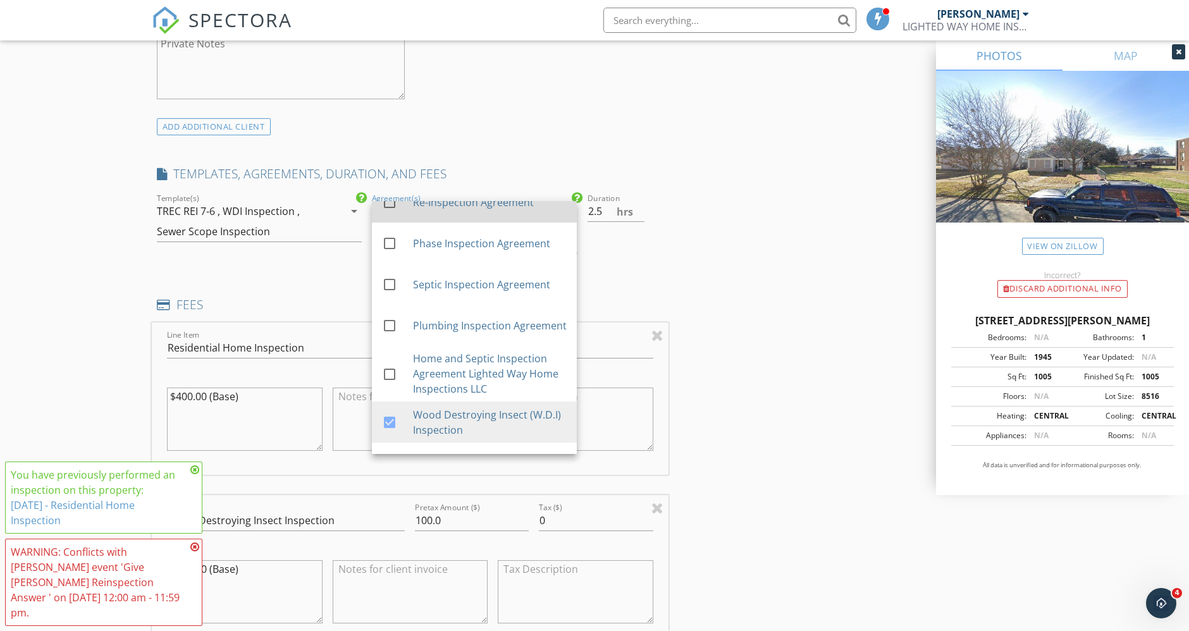
scroll to position [140, 0]
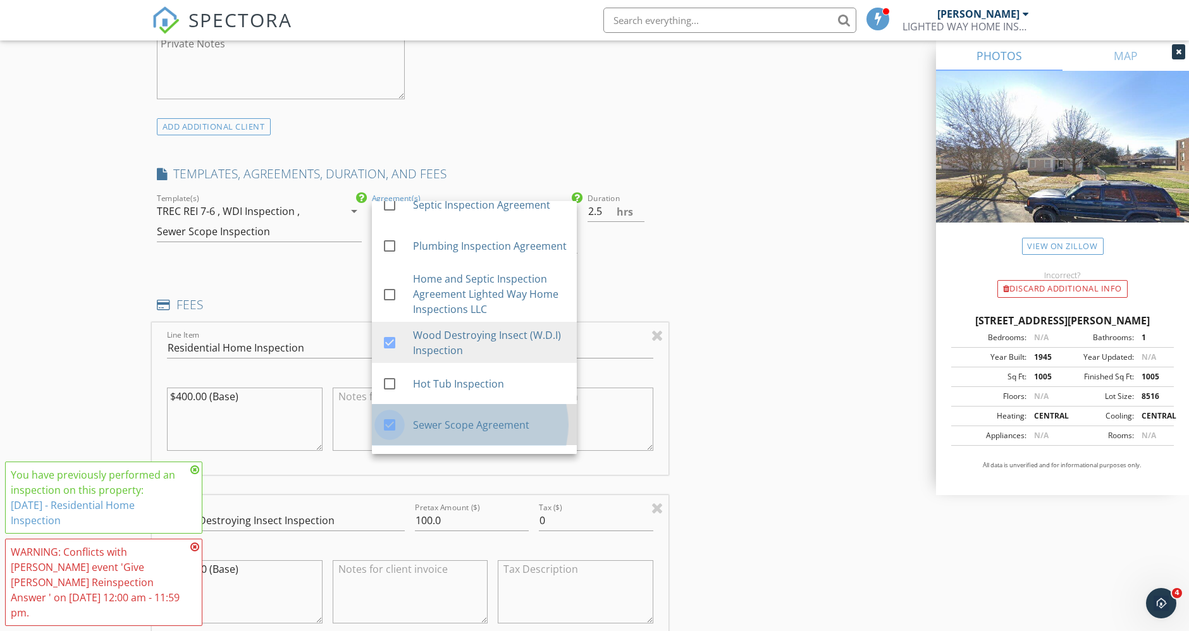
click at [387, 419] on div at bounding box center [390, 425] width 22 height 22
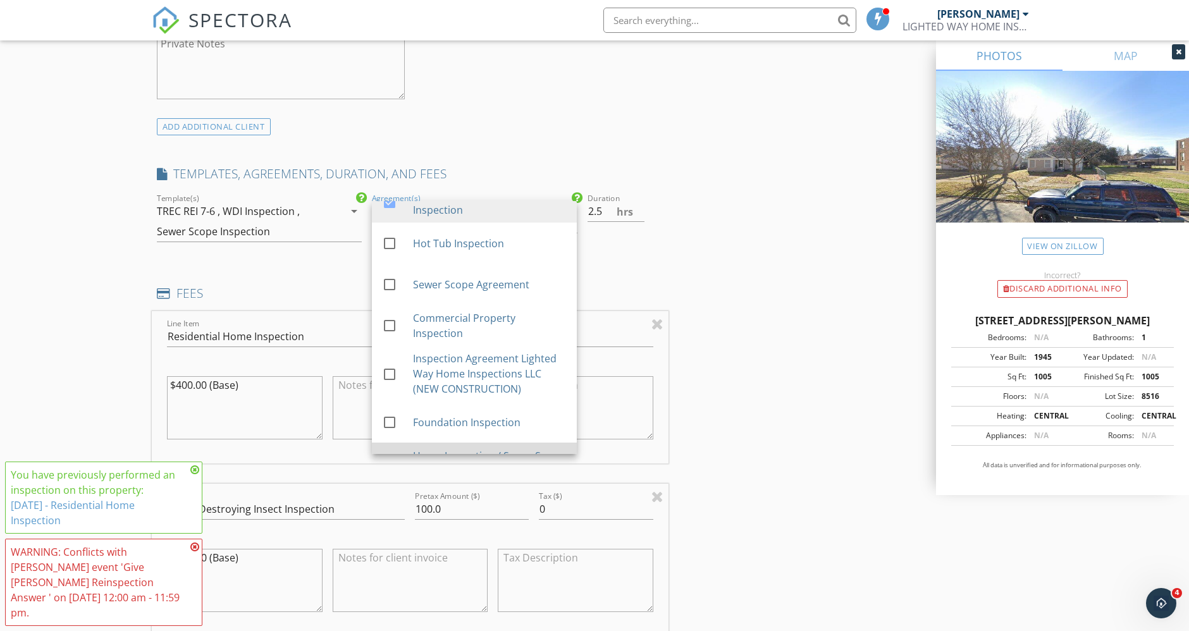
scroll to position [351, 0]
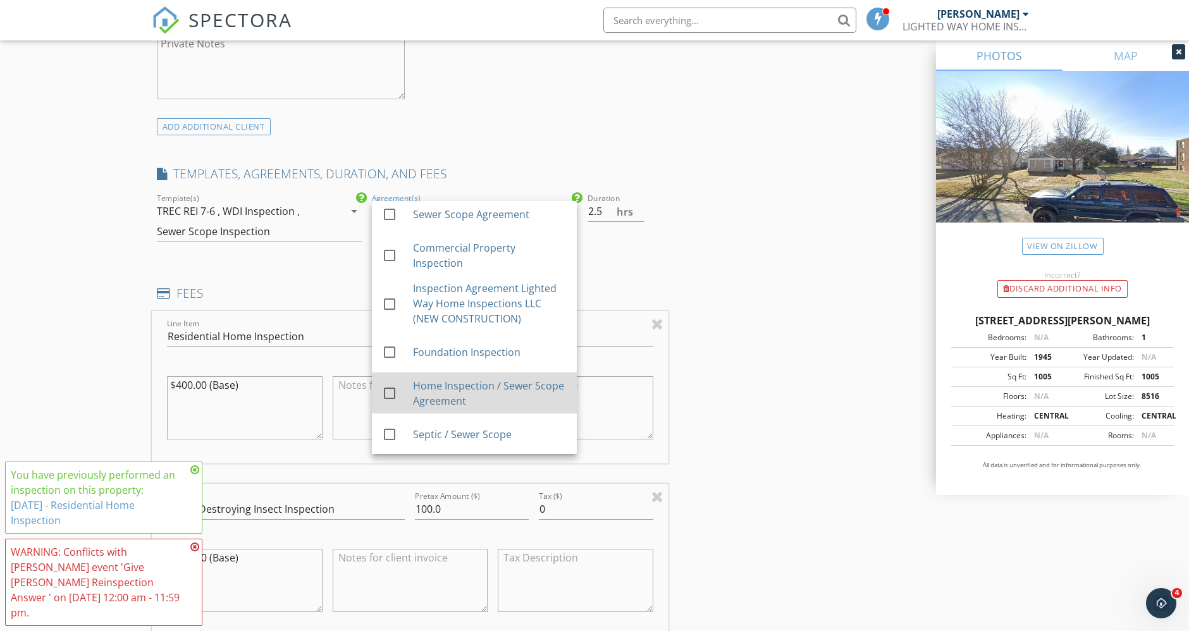
click at [390, 387] on div at bounding box center [390, 394] width 22 height 22
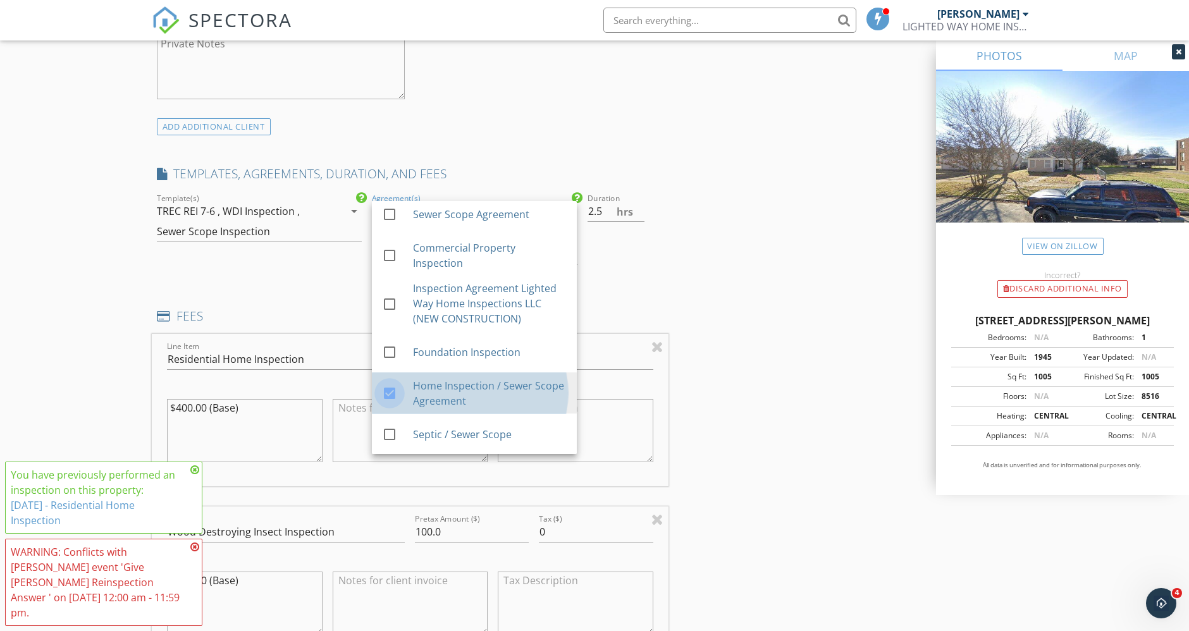
click at [897, 204] on div "INSPECTOR(S) check_box Clay Hughes PRIMARY Clay Hughes arrow_drop_down check_bo…" at bounding box center [595, 620] width 886 height 2774
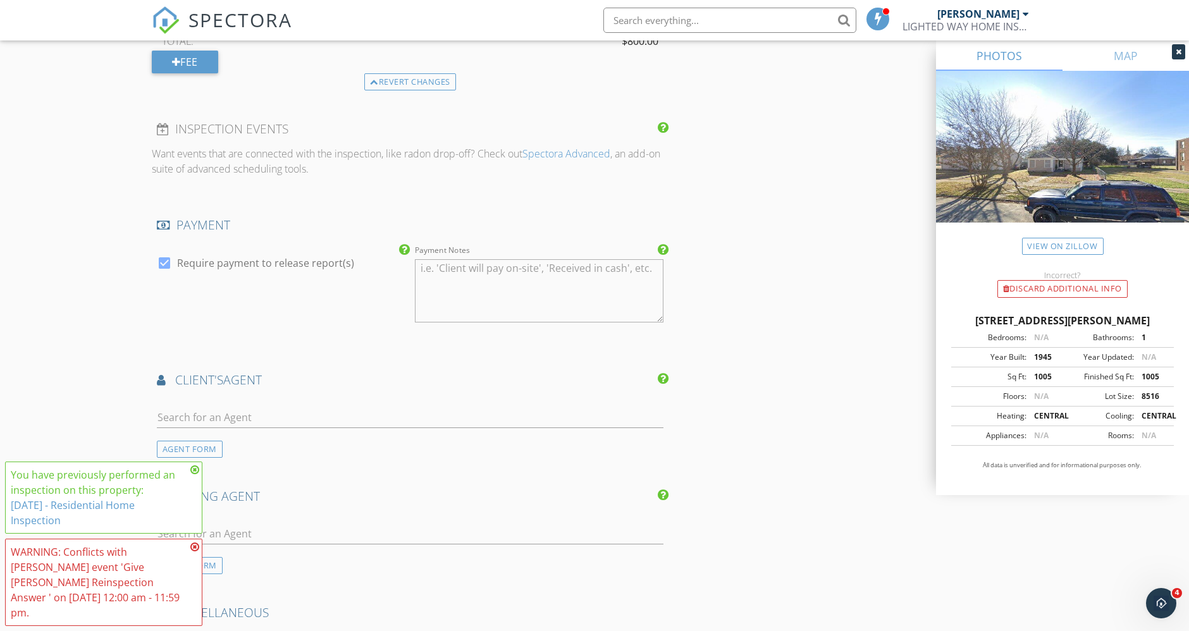
scroll to position [1968, 0]
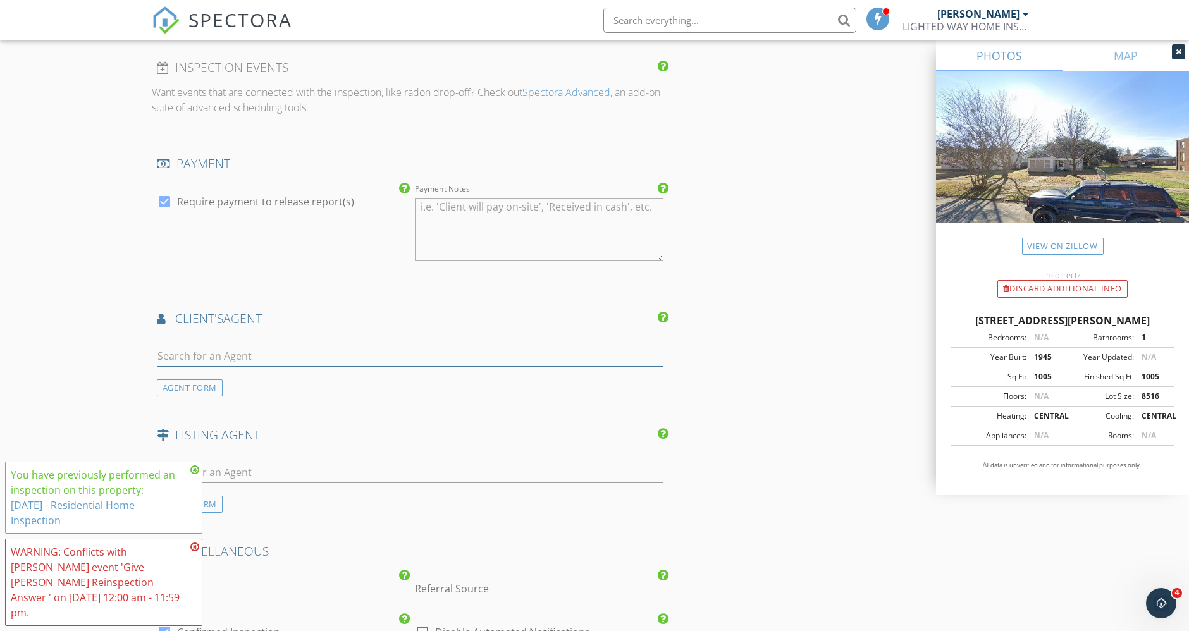
click at [357, 352] on input "text" at bounding box center [410, 356] width 507 height 21
type input "Jer"
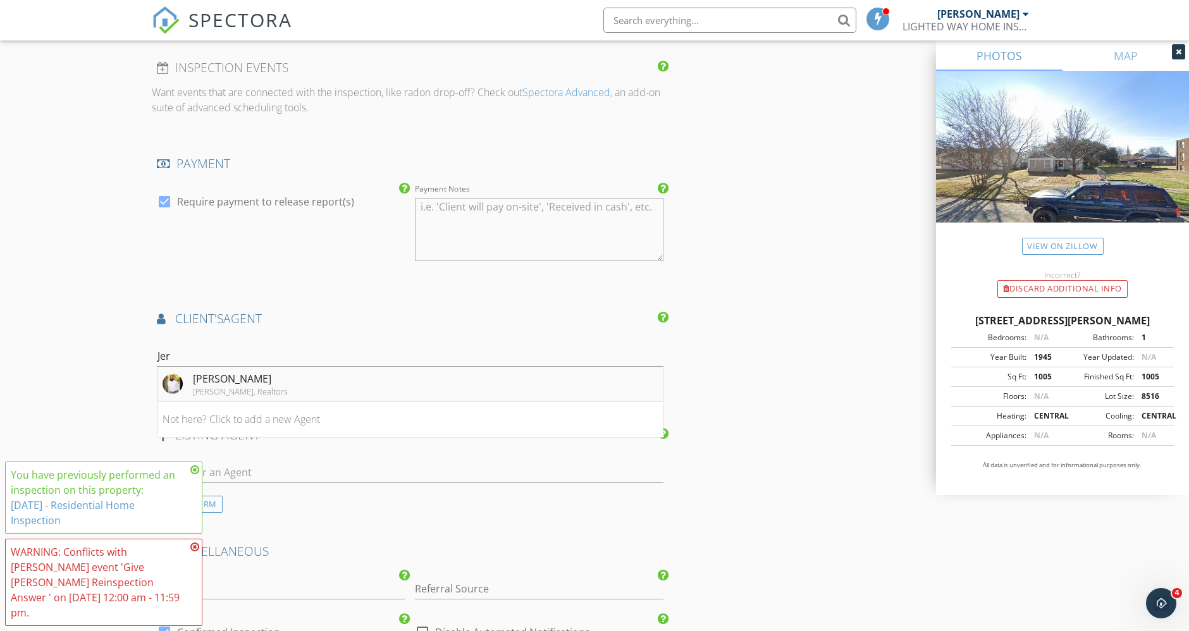
click at [315, 381] on li "Jeramey Whitehouse Julie Siddons, Realtors" at bounding box center [411, 384] width 506 height 35
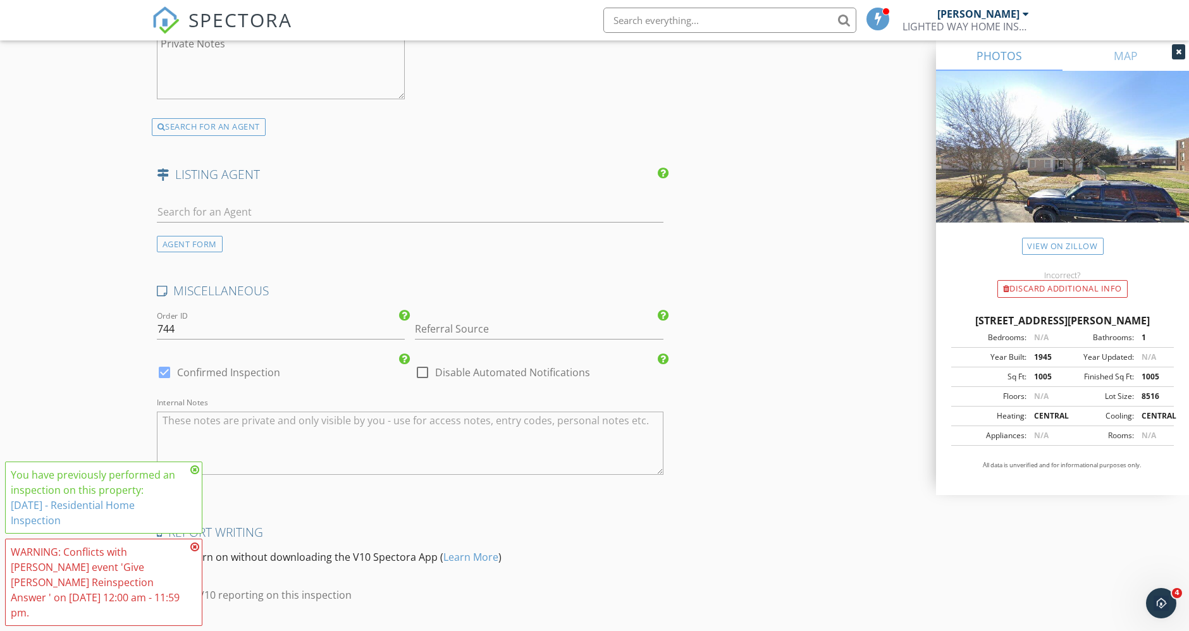
scroll to position [2601, 0]
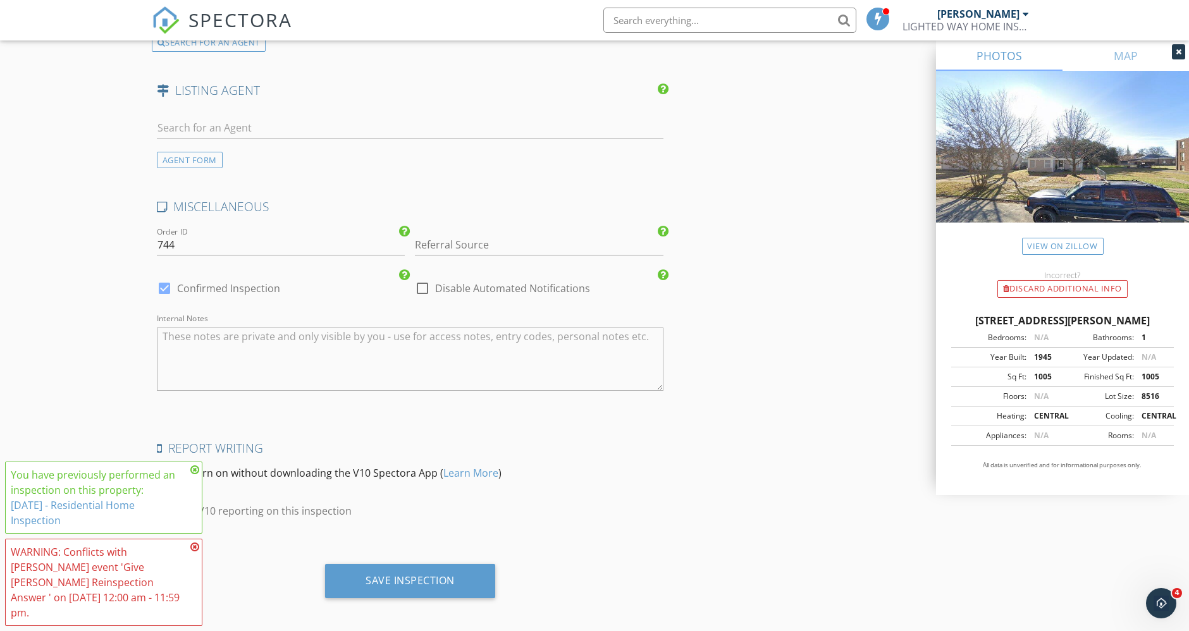
click at [164, 278] on div at bounding box center [165, 289] width 22 height 22
checkbox input "false"
checkbox input "true"
drag, startPoint x: 190, startPoint y: 363, endPoint x: 197, endPoint y: 359, distance: 8.2
click at [190, 362] on textarea "Internal Notes" at bounding box center [410, 359] width 507 height 63
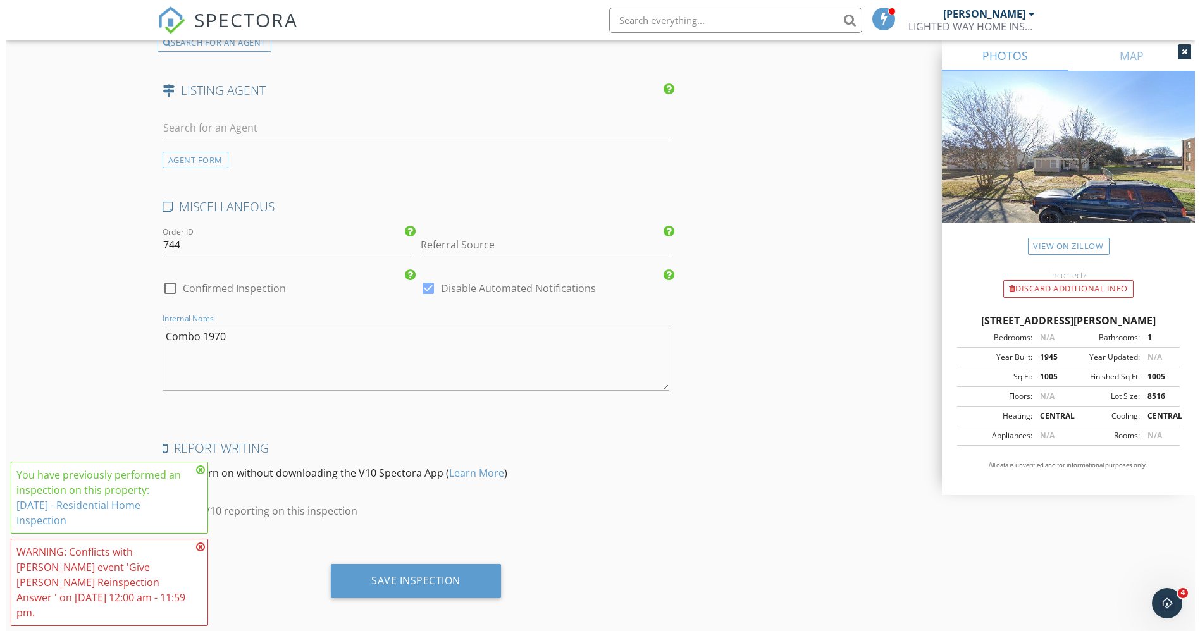
scroll to position [2602, 0]
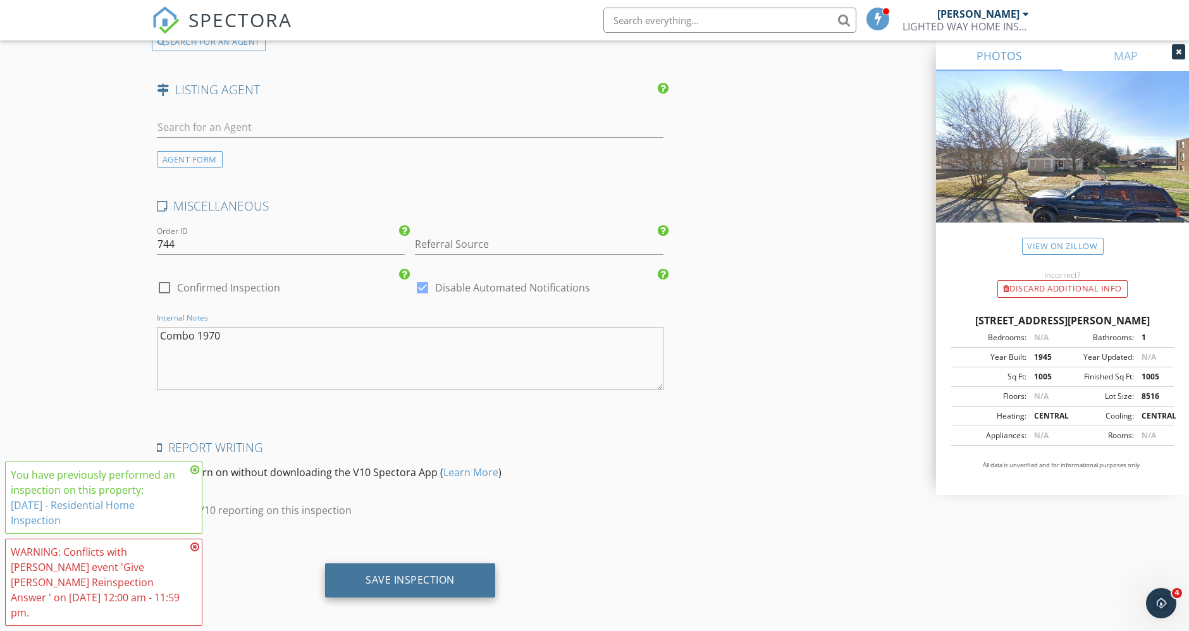
type textarea "Combo 1970"
click at [442, 588] on div "Save Inspection" at bounding box center [410, 581] width 170 height 34
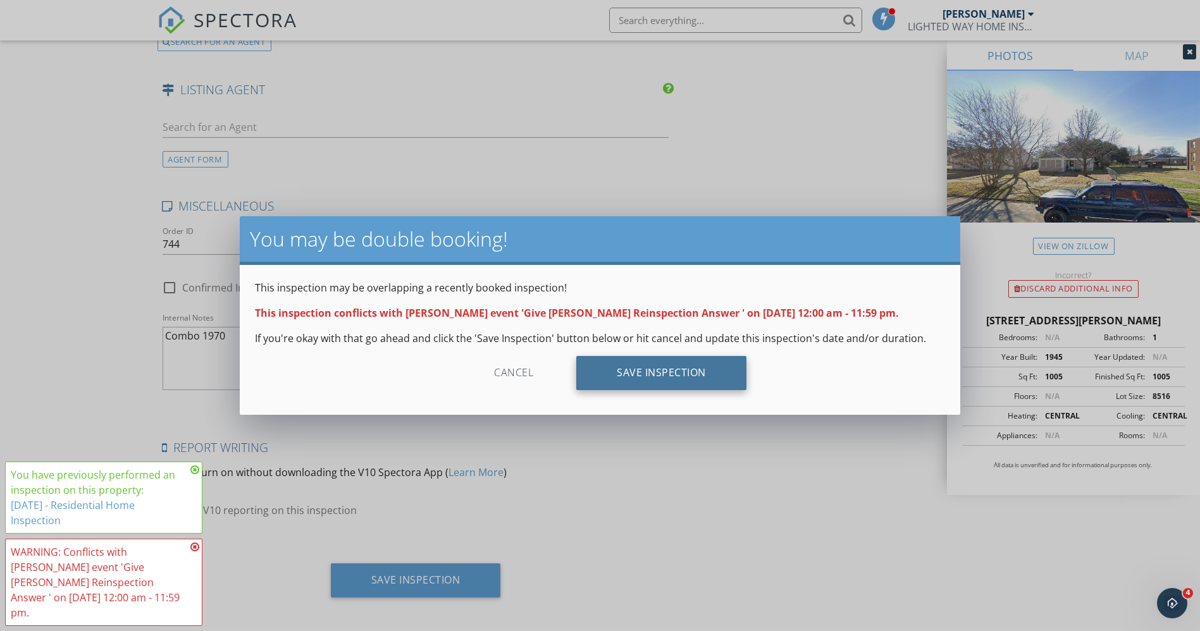
click at [728, 376] on div "Save Inspection" at bounding box center [661, 373] width 170 height 34
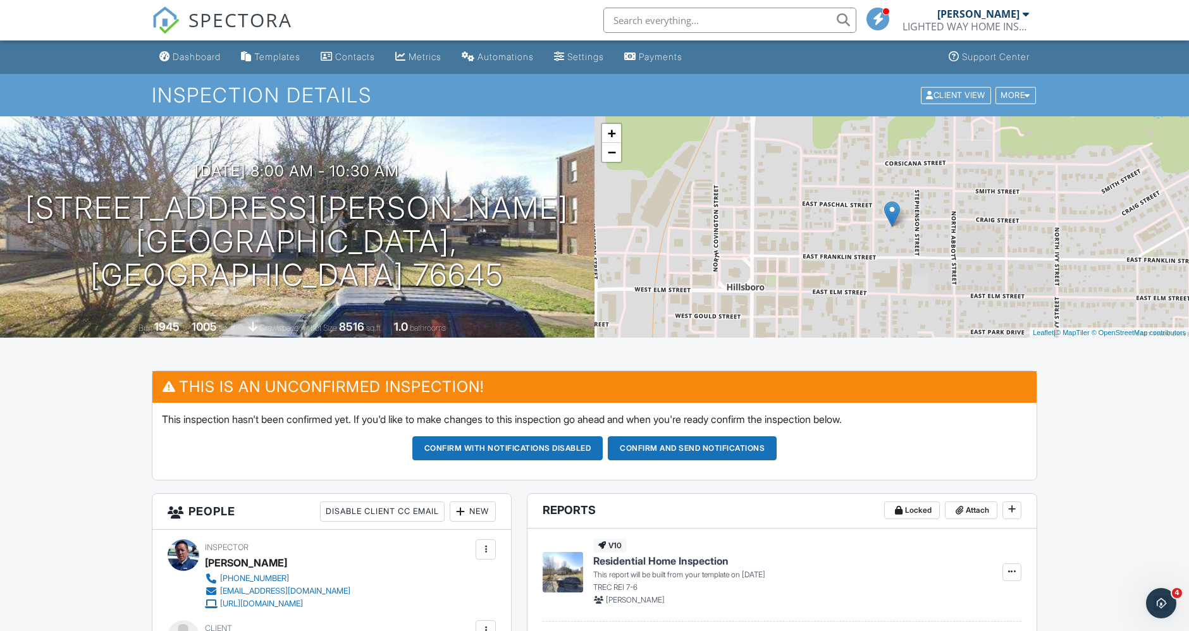
click at [694, 449] on button "Confirm and send notifications" at bounding box center [692, 449] width 169 height 24
